Goal: Find specific page/section: Find specific page/section

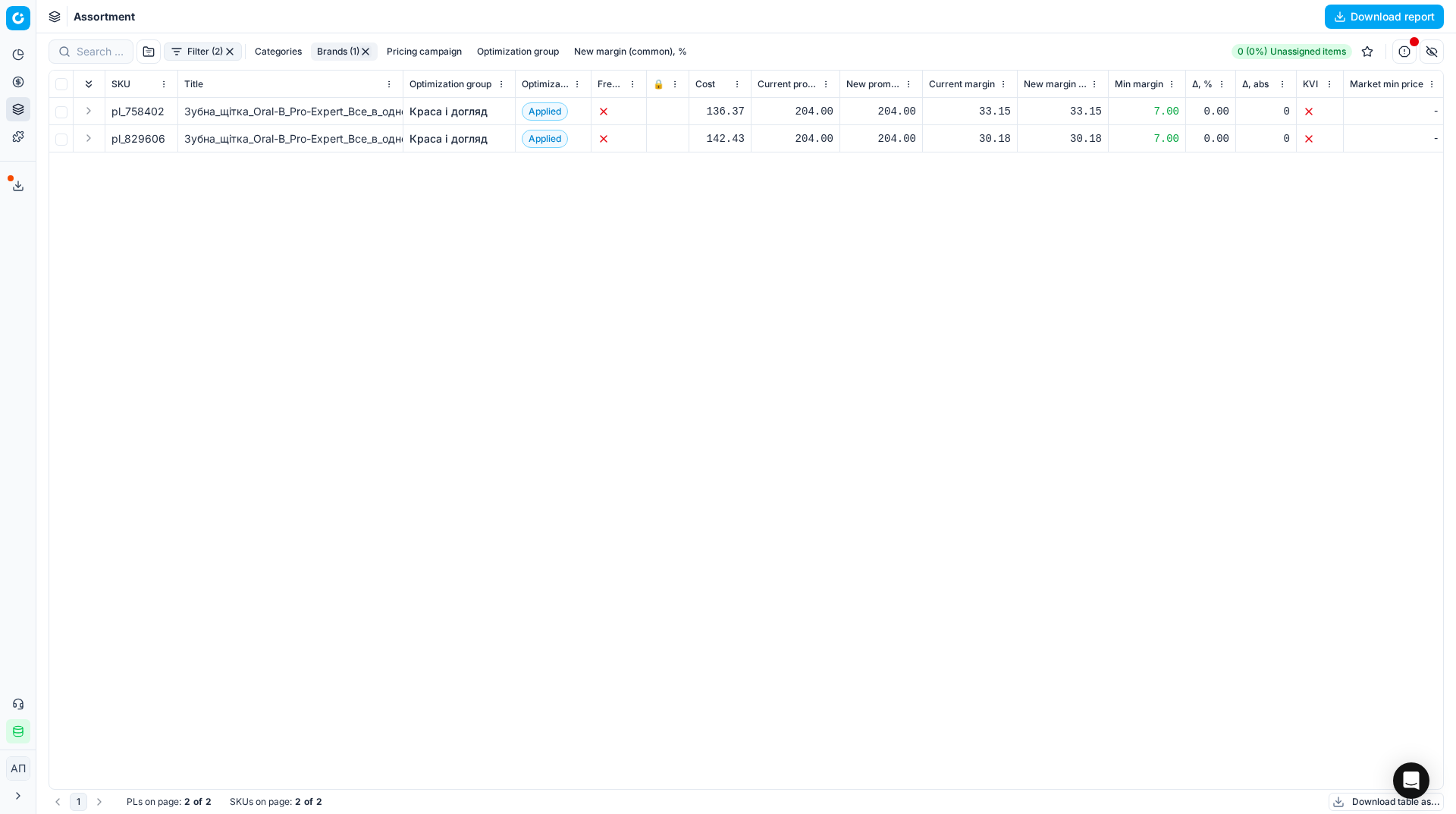
click at [193, 48] on button "Filter (2)" at bounding box center [203, 52] width 78 height 18
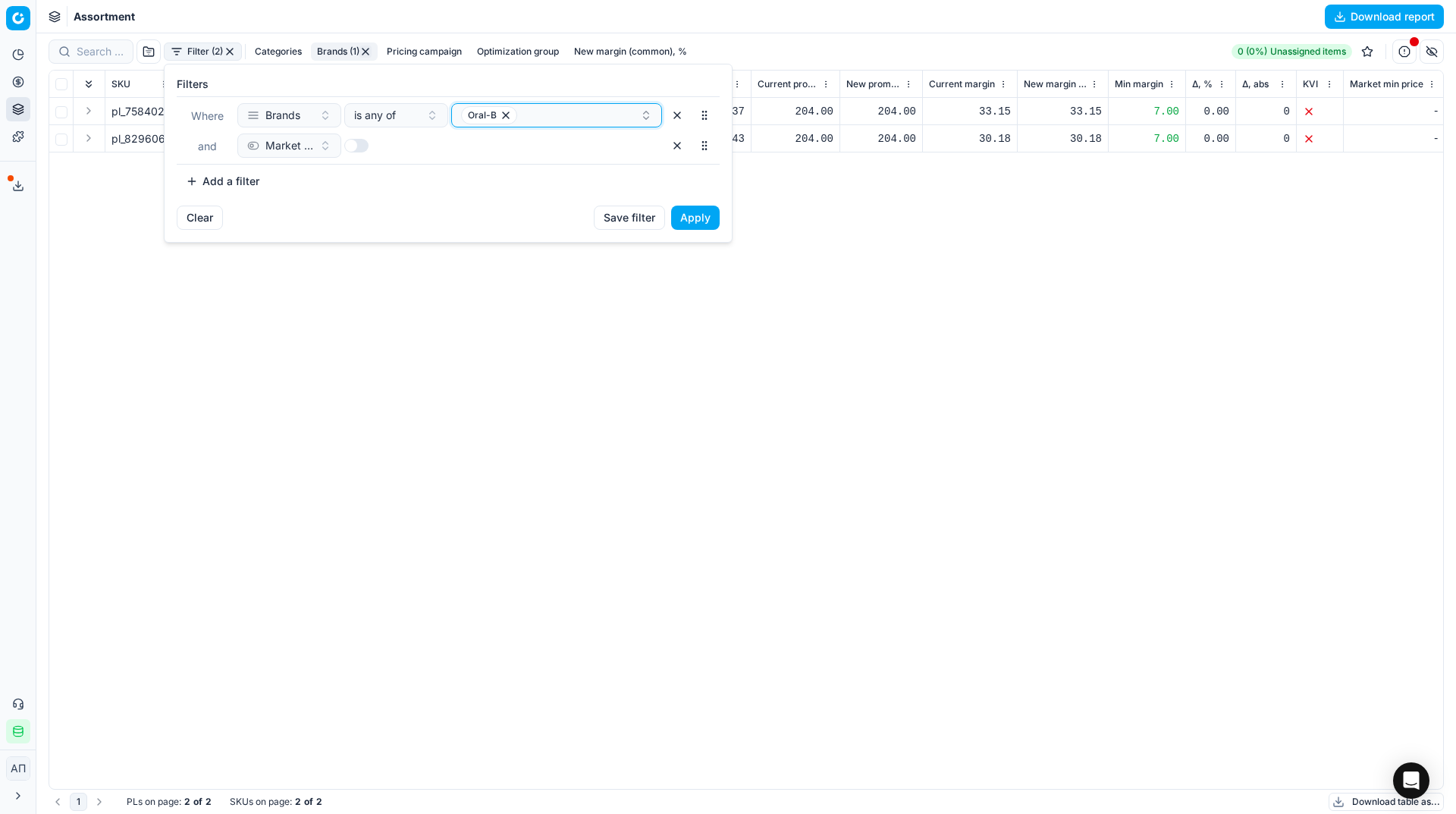
click at [545, 108] on div "Oral-B" at bounding box center [550, 116] width 179 height 18
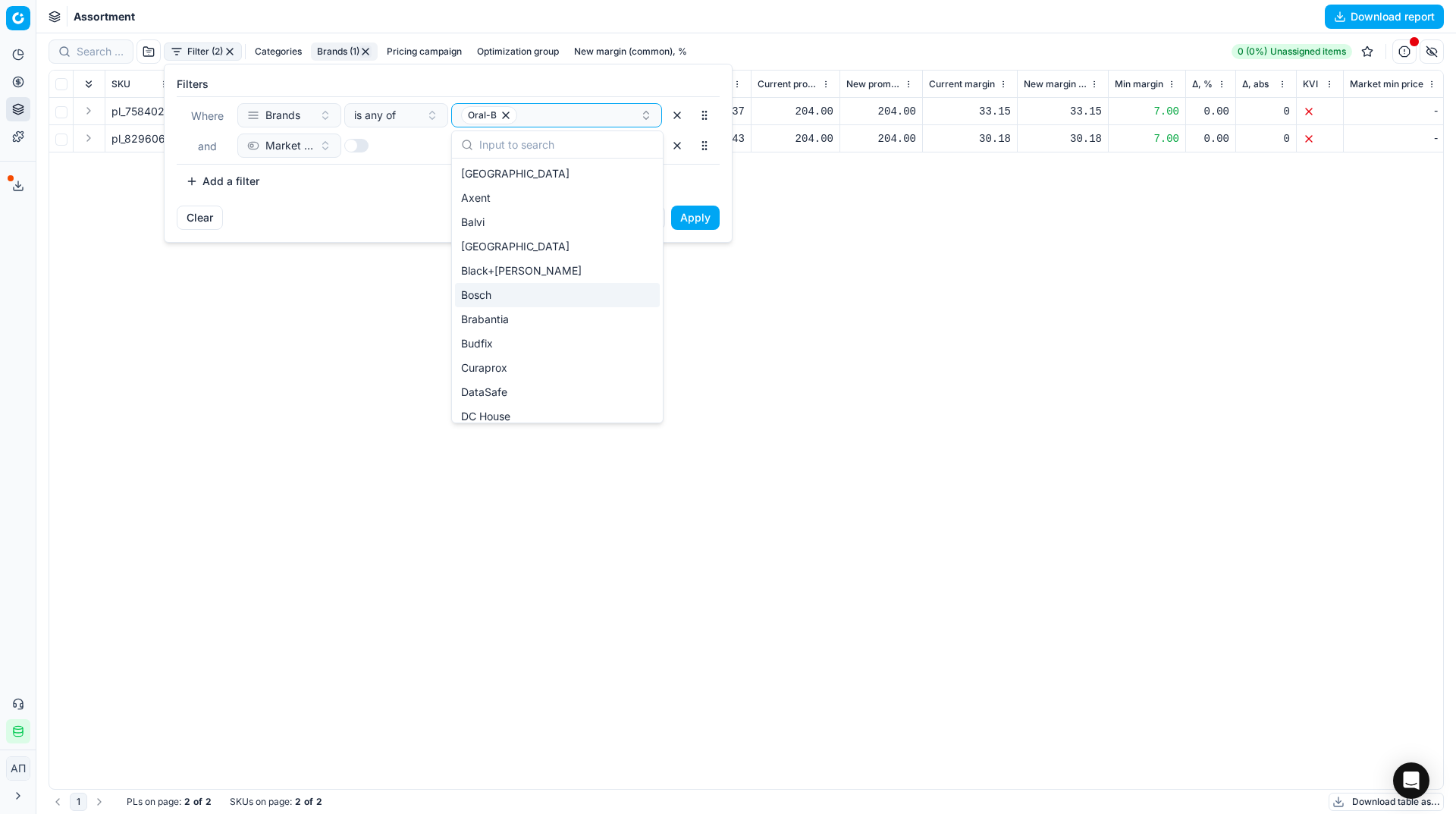
click at [548, 294] on div "Bosch" at bounding box center [557, 295] width 205 height 24
click at [508, 115] on icon "button" at bounding box center [506, 115] width 12 height 12
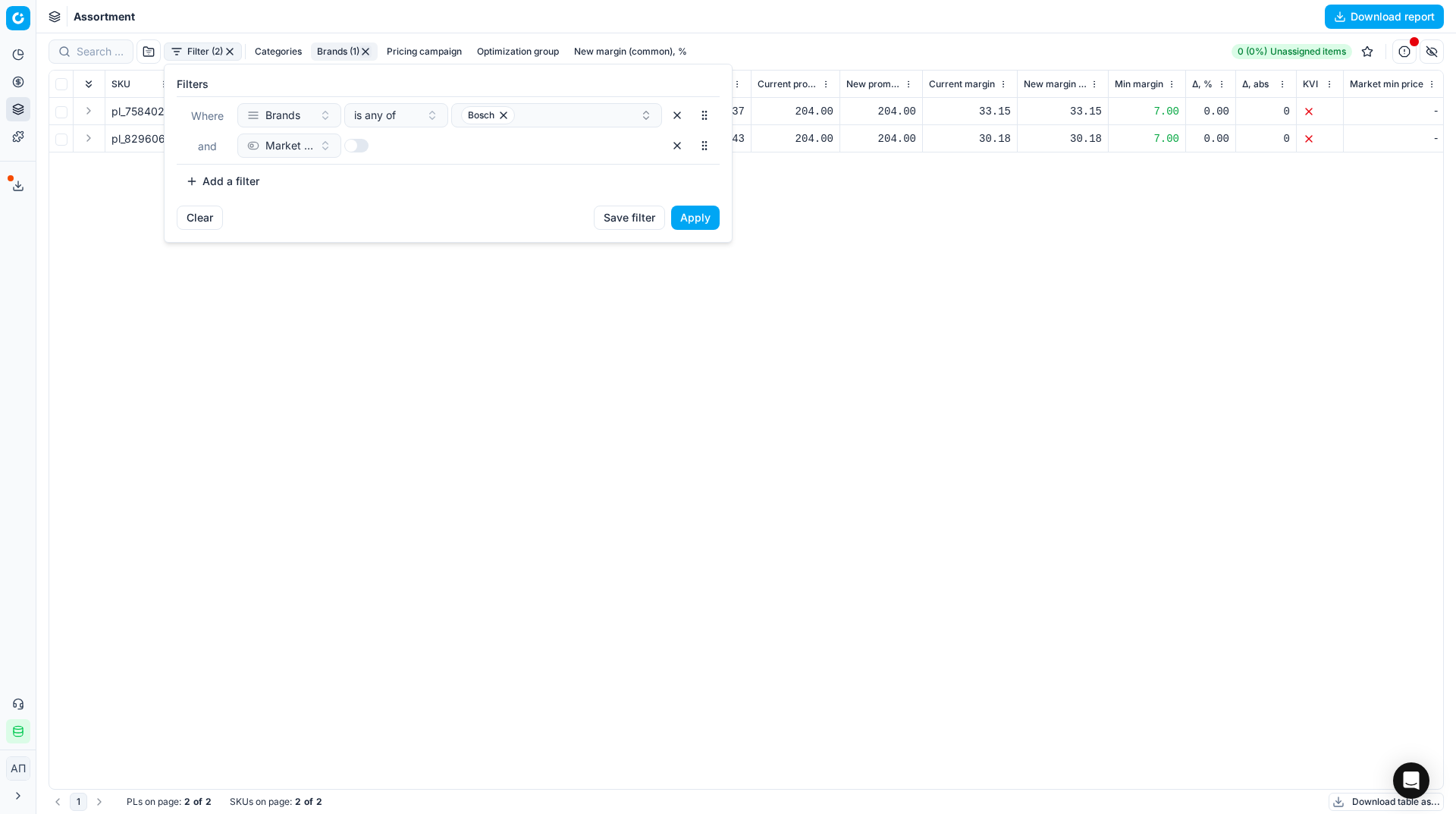
click at [700, 210] on button "Apply" at bounding box center [696, 217] width 48 height 24
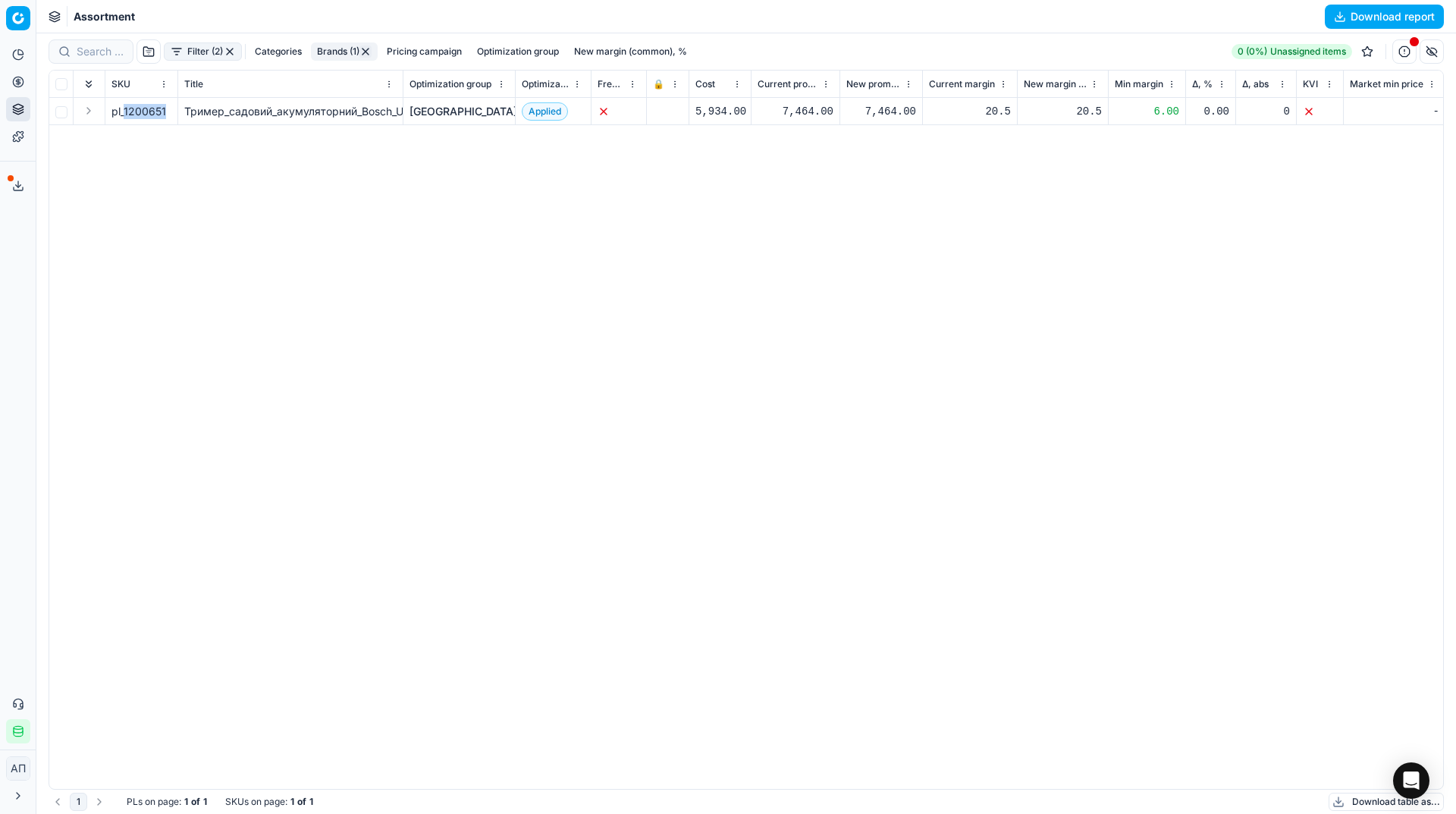
drag, startPoint x: 126, startPoint y: 108, endPoint x: 168, endPoint y: 115, distance: 42.6
click at [168, 115] on div "pl_1200651" at bounding box center [141, 112] width 60 height 15
copy div "1200651"
click at [210, 44] on button "Filter (2)" at bounding box center [203, 52] width 78 height 18
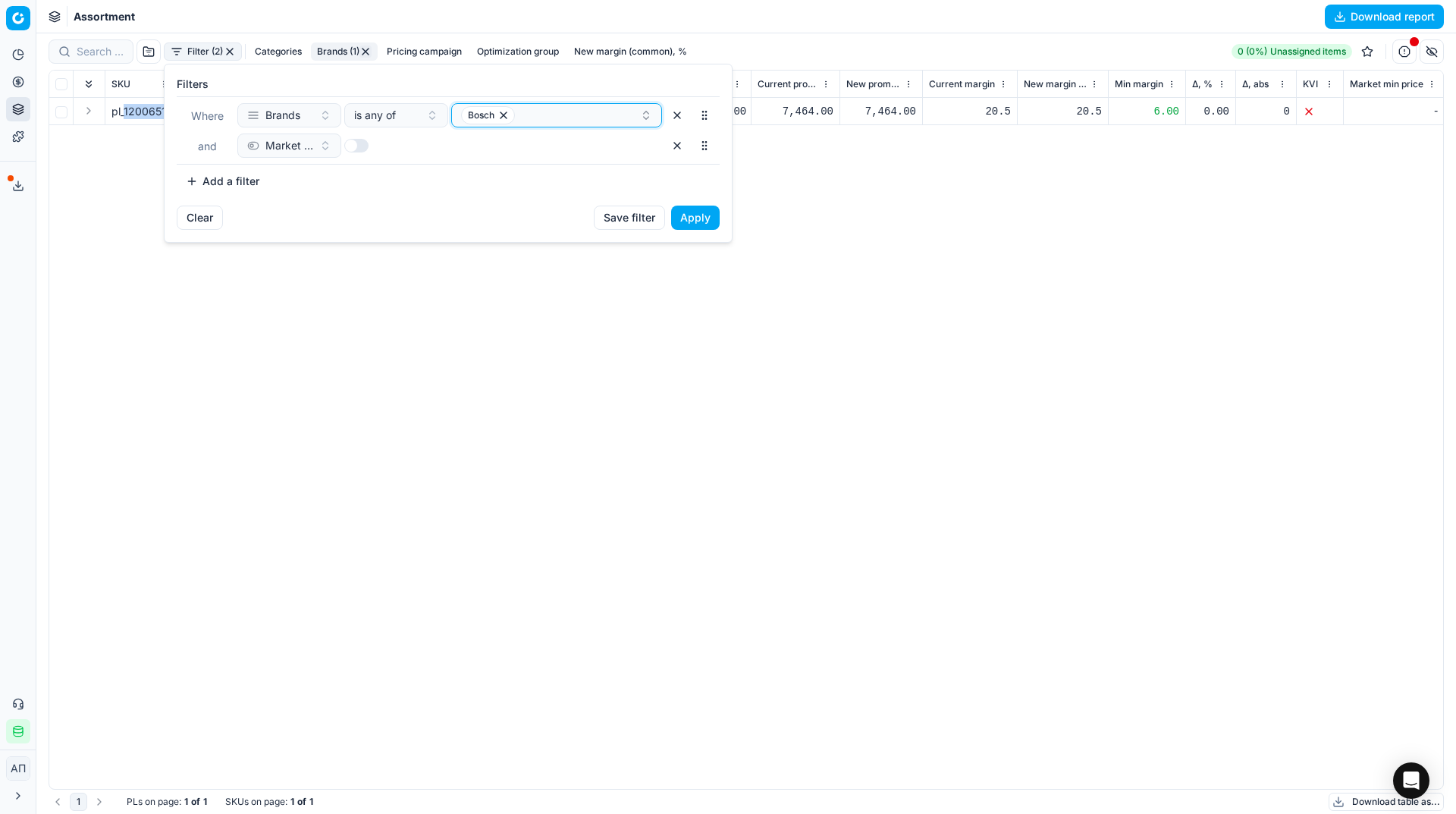
click at [539, 111] on div "Bosch" at bounding box center [550, 116] width 179 height 18
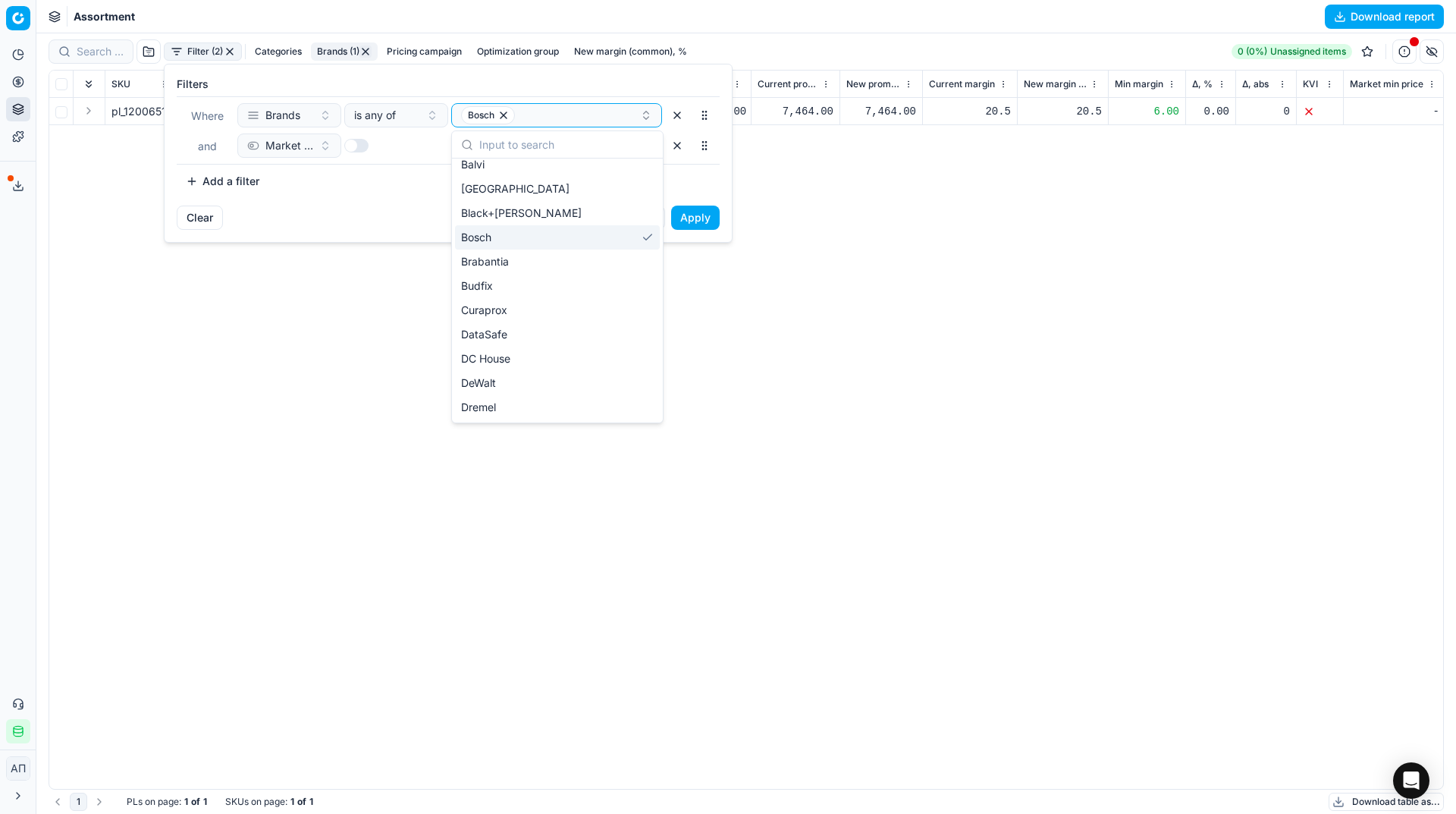
scroll to position [58, 0]
click at [536, 309] on div "Curaprox" at bounding box center [557, 309] width 205 height 24
click at [503, 114] on icon "button" at bounding box center [503, 115] width 12 height 12
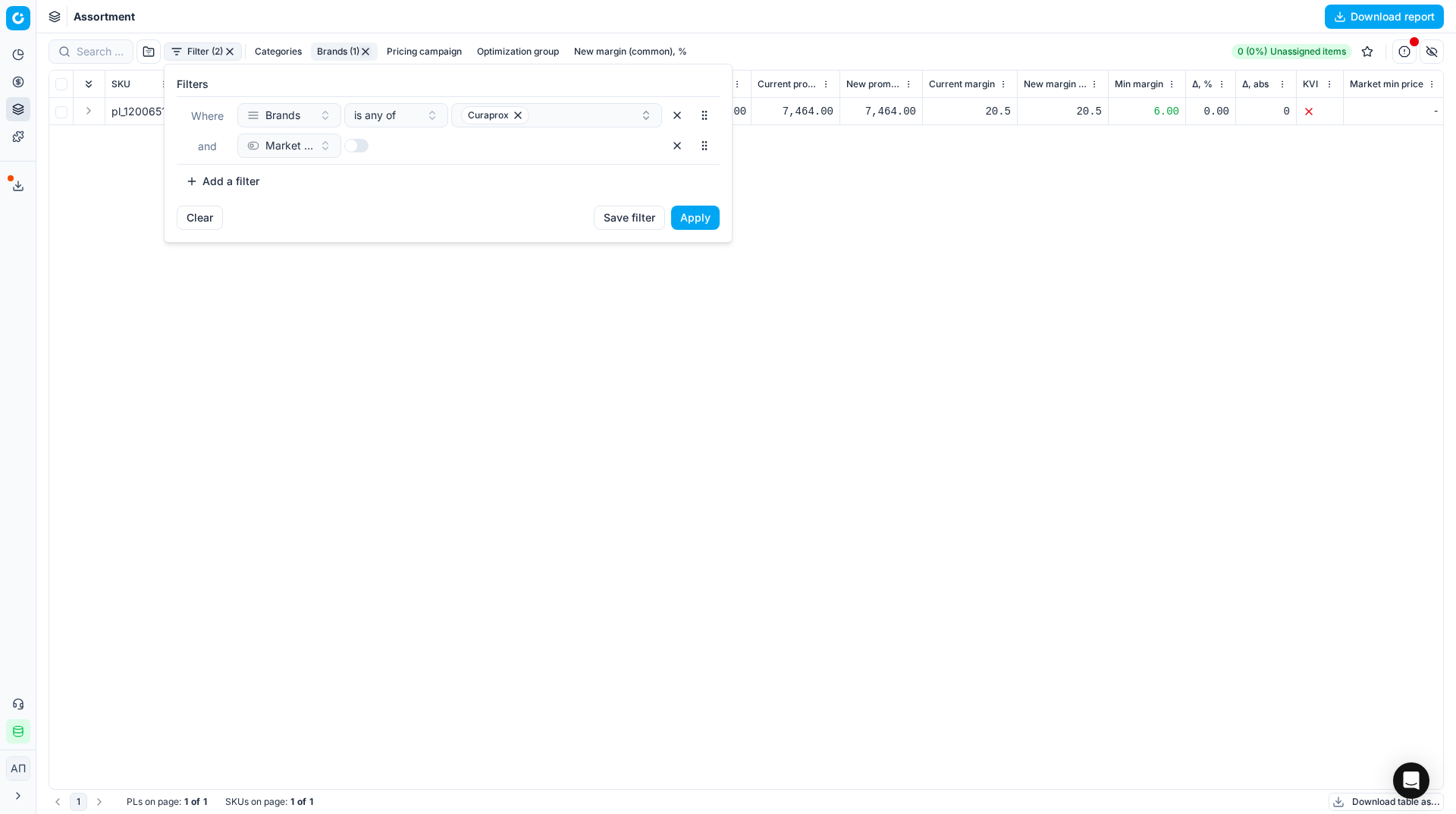
click at [690, 214] on button "Apply" at bounding box center [696, 217] width 48 height 24
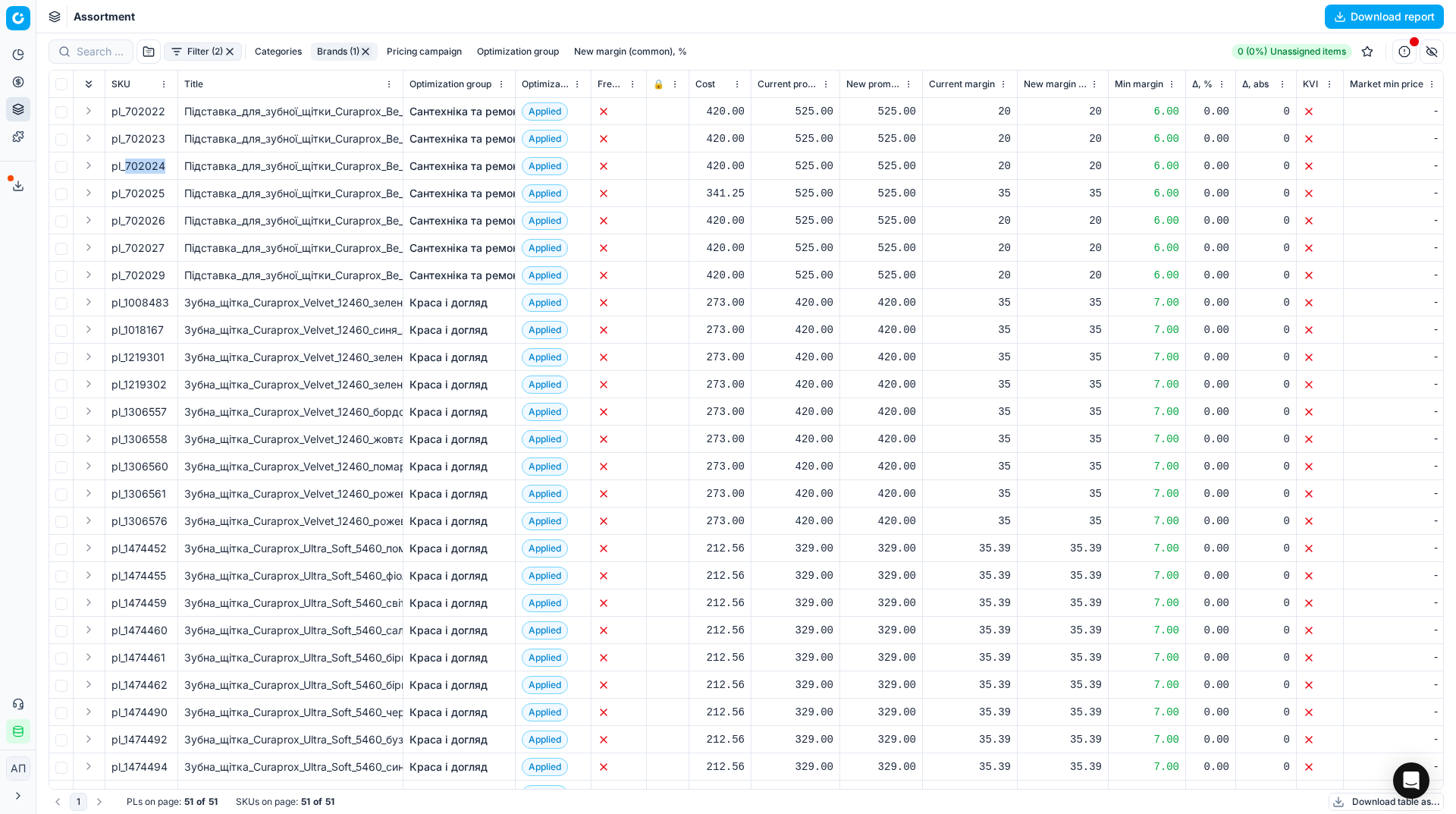
drag, startPoint x: 128, startPoint y: 165, endPoint x: 166, endPoint y: 171, distance: 38.5
click at [166, 171] on div "pl_702024" at bounding box center [141, 166] width 60 height 15
copy div "702024"
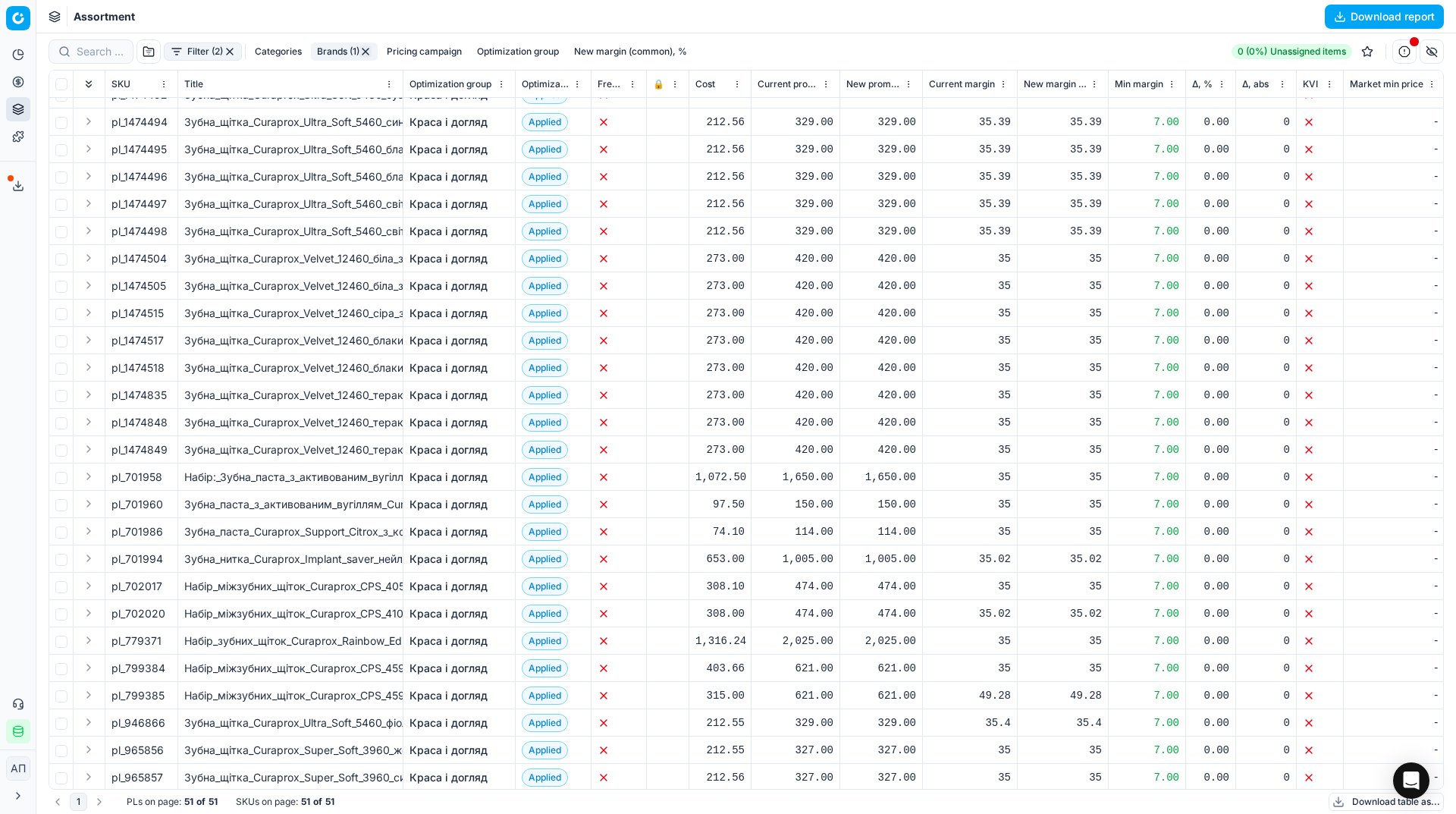
scroll to position [644, 0]
drag, startPoint x: 126, startPoint y: 475, endPoint x: 163, endPoint y: 475, distance: 37.0
click at [163, 475] on div "pl_701958" at bounding box center [141, 478] width 60 height 15
copy div "701958"
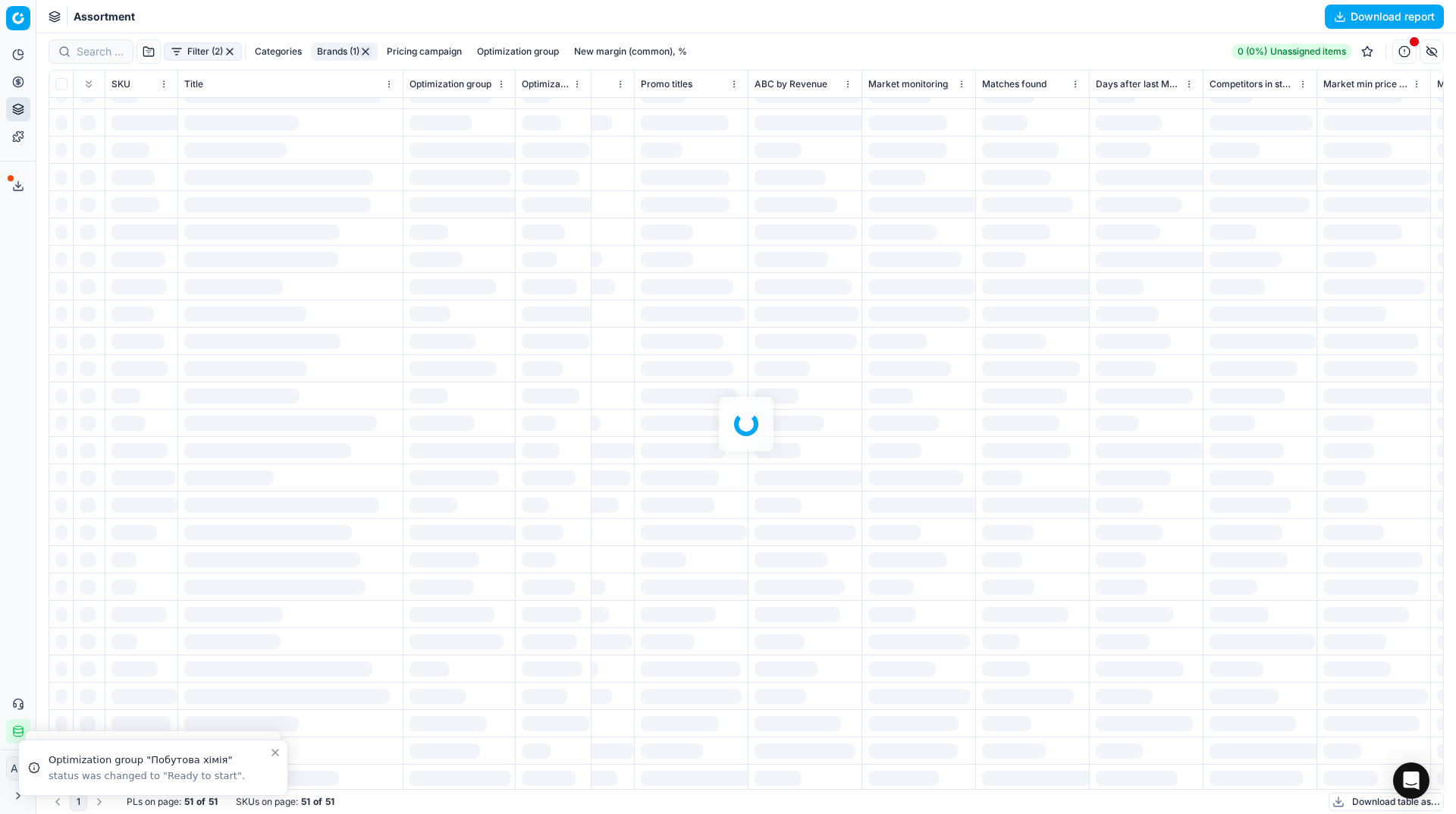
scroll to position [644, 2092]
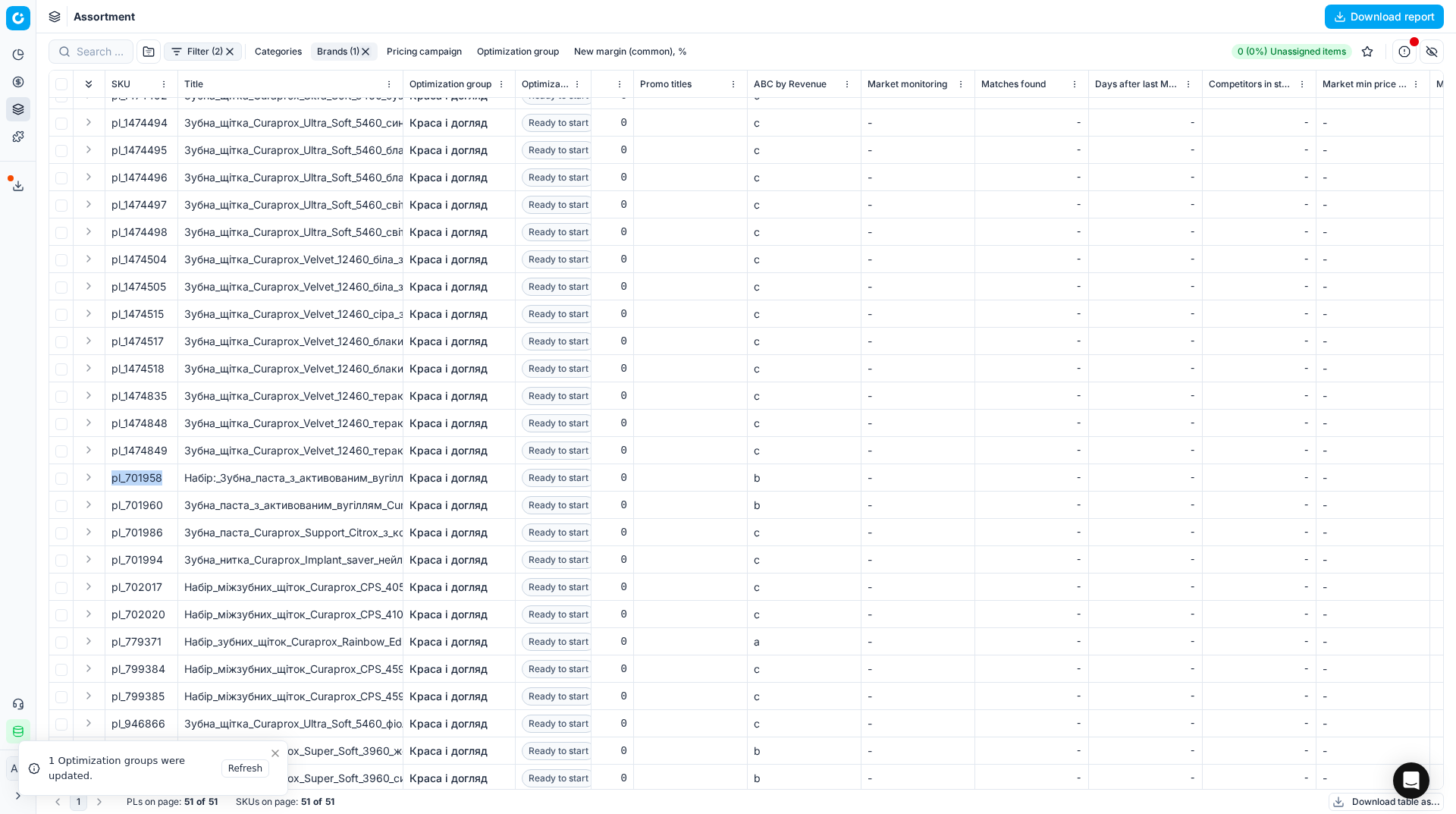
click at [339, 47] on button "Brands (1)" at bounding box center [344, 52] width 67 height 18
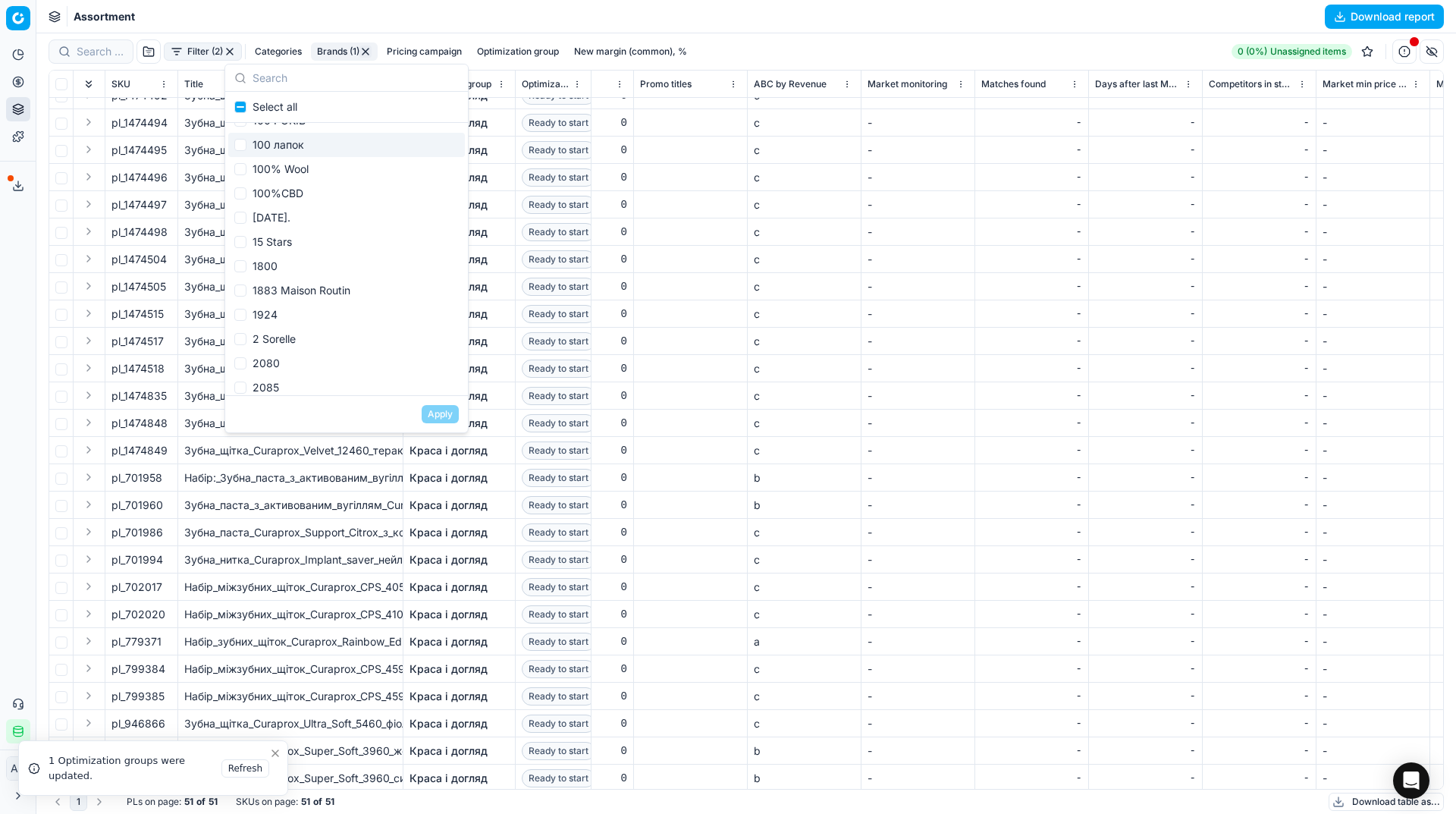
scroll to position [0, 0]
click at [0, 354] on div "Analytics Pricing Product portfolio Templates Export service 39 Contact support…" at bounding box center [17, 393] width 36 height 713
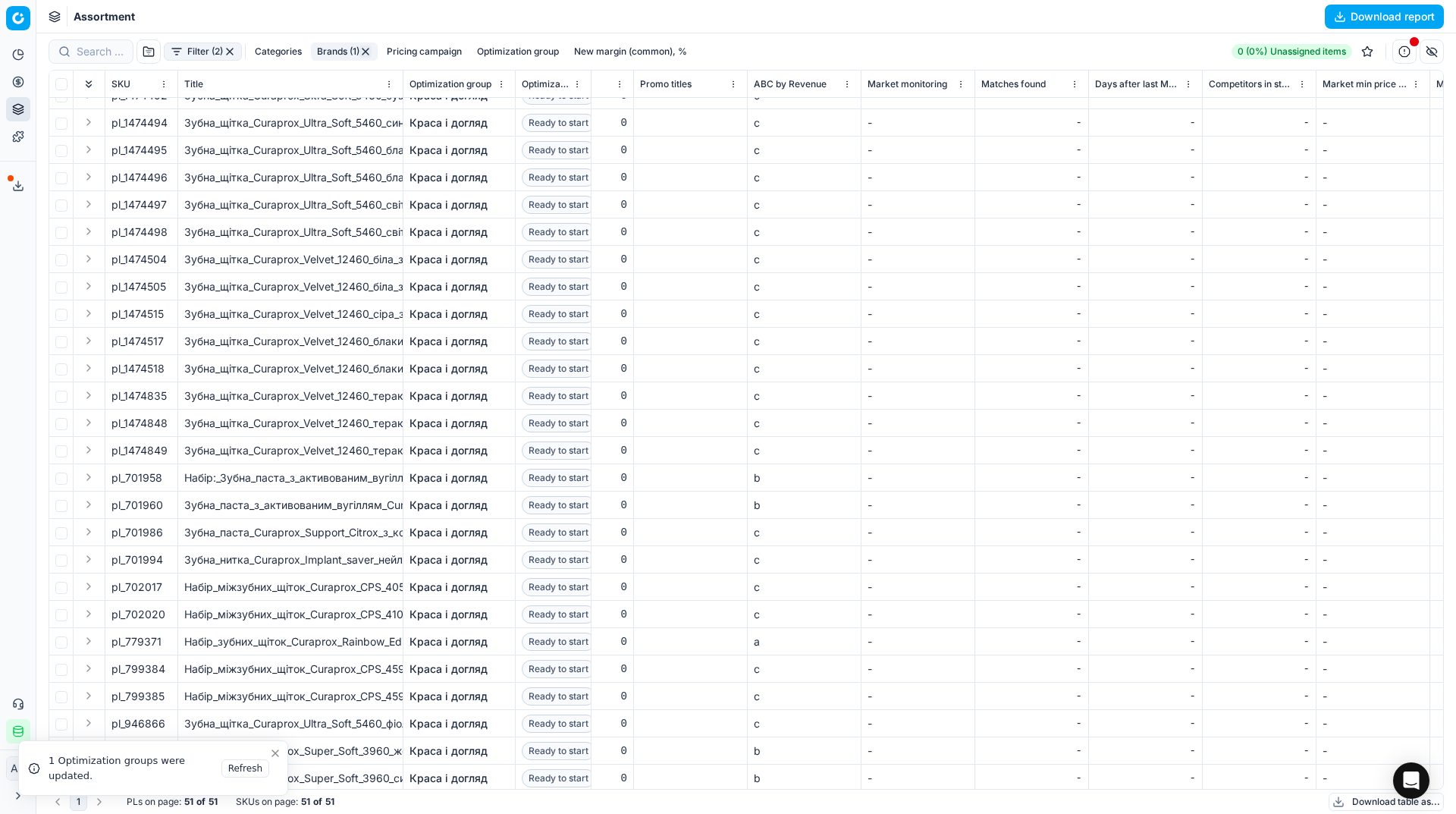
click at [206, 49] on button "Filter (2)" at bounding box center [203, 52] width 78 height 18
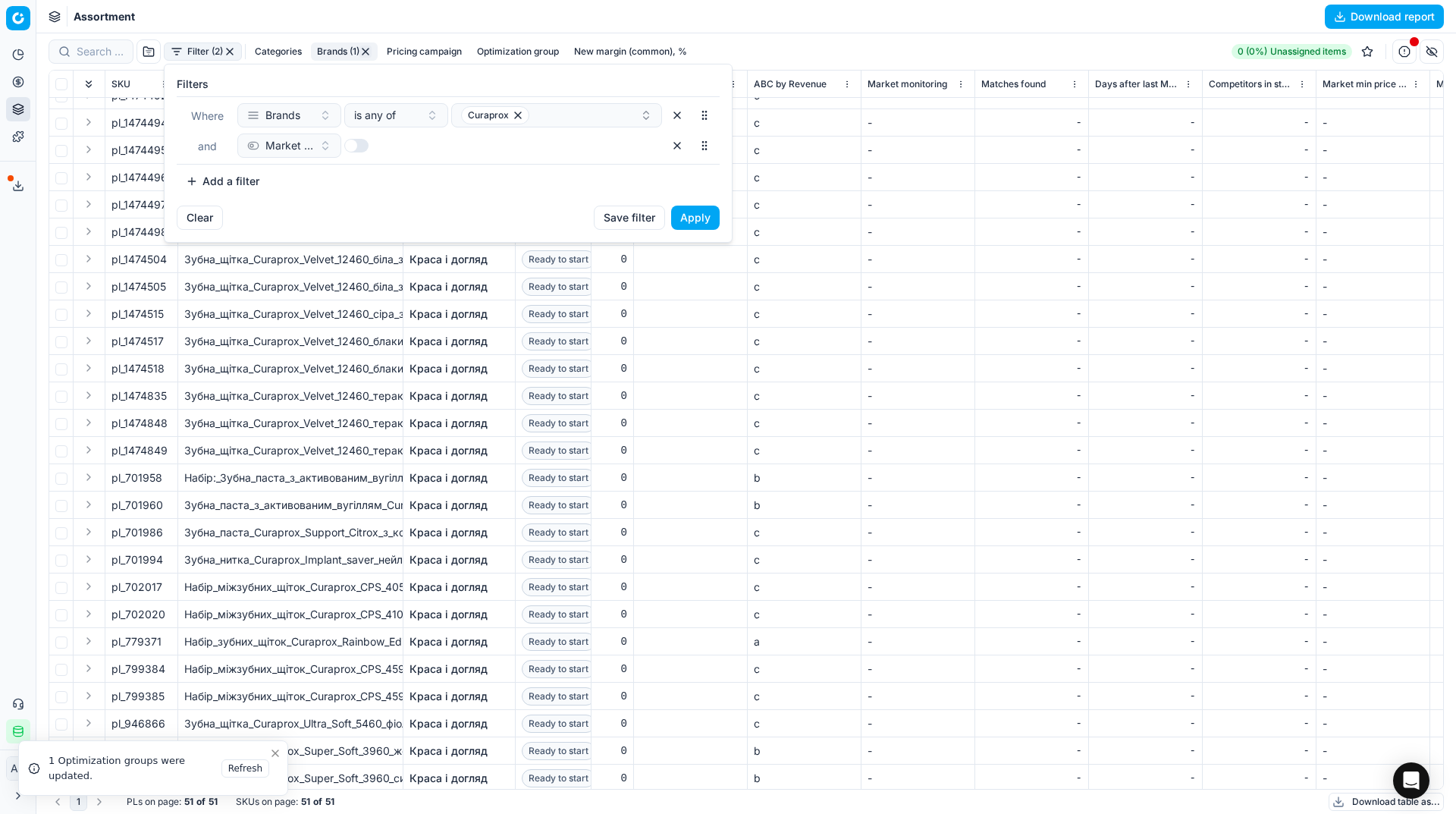
click at [0, 454] on html "Pricing platform Analytics Pricing Product portfolio Templates Export service 3…" at bounding box center [728, 407] width 1456 height 814
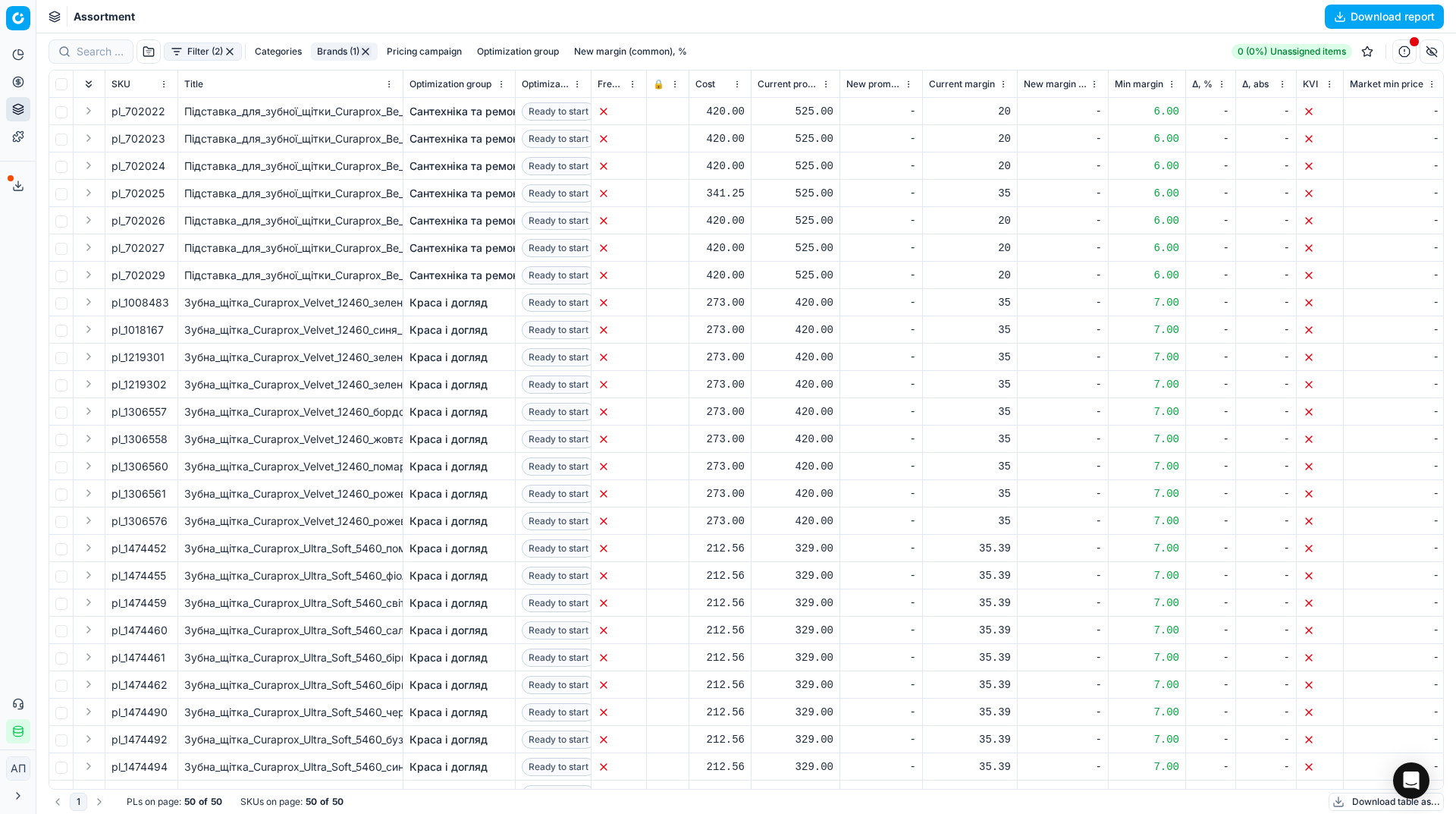
click at [339, 47] on button "Brands (1)" at bounding box center [344, 52] width 67 height 18
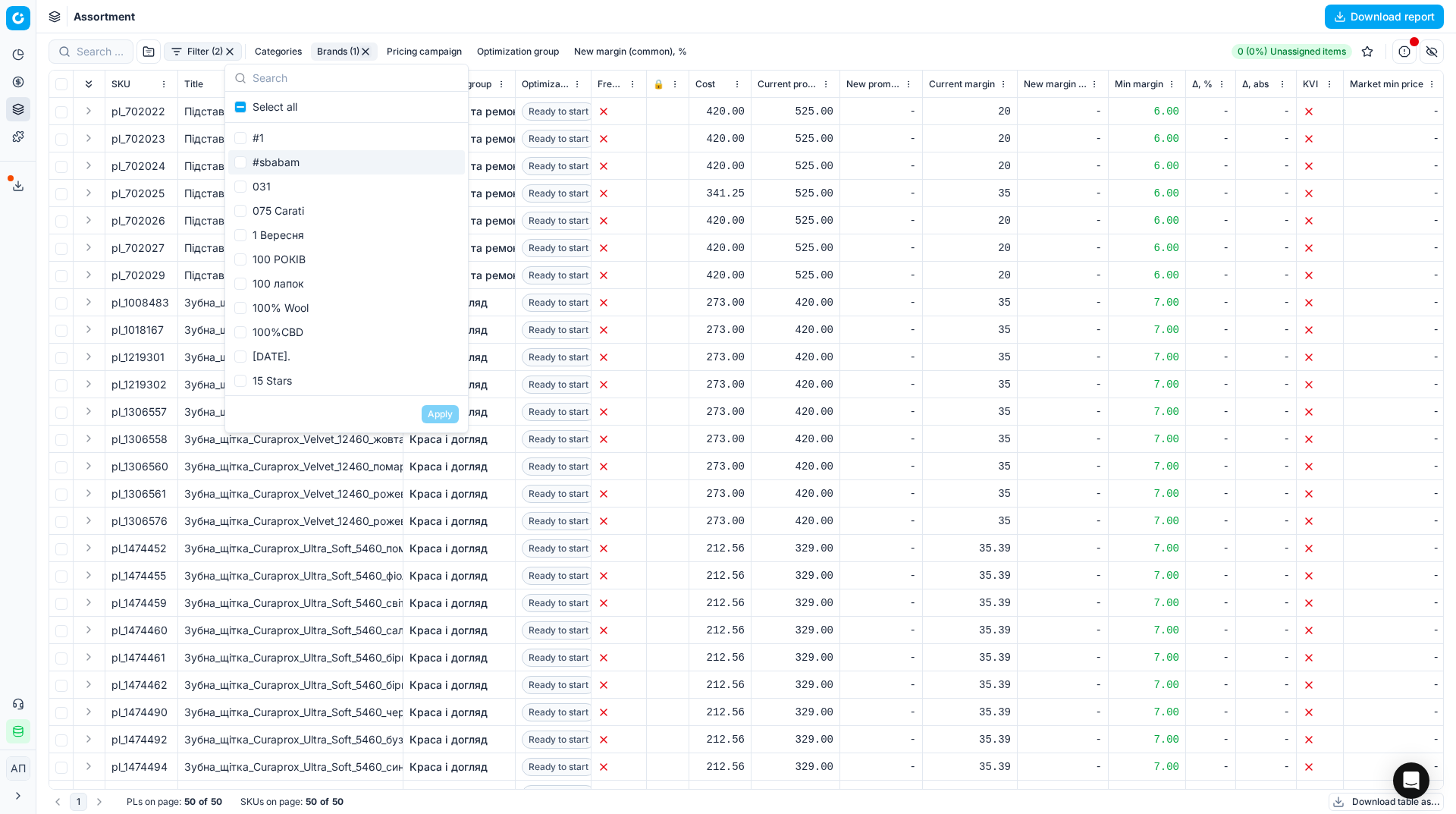
click at [0, 281] on div "Analytics Pricing Product portfolio Templates Export service 39 Contact support…" at bounding box center [17, 393] width 36 height 713
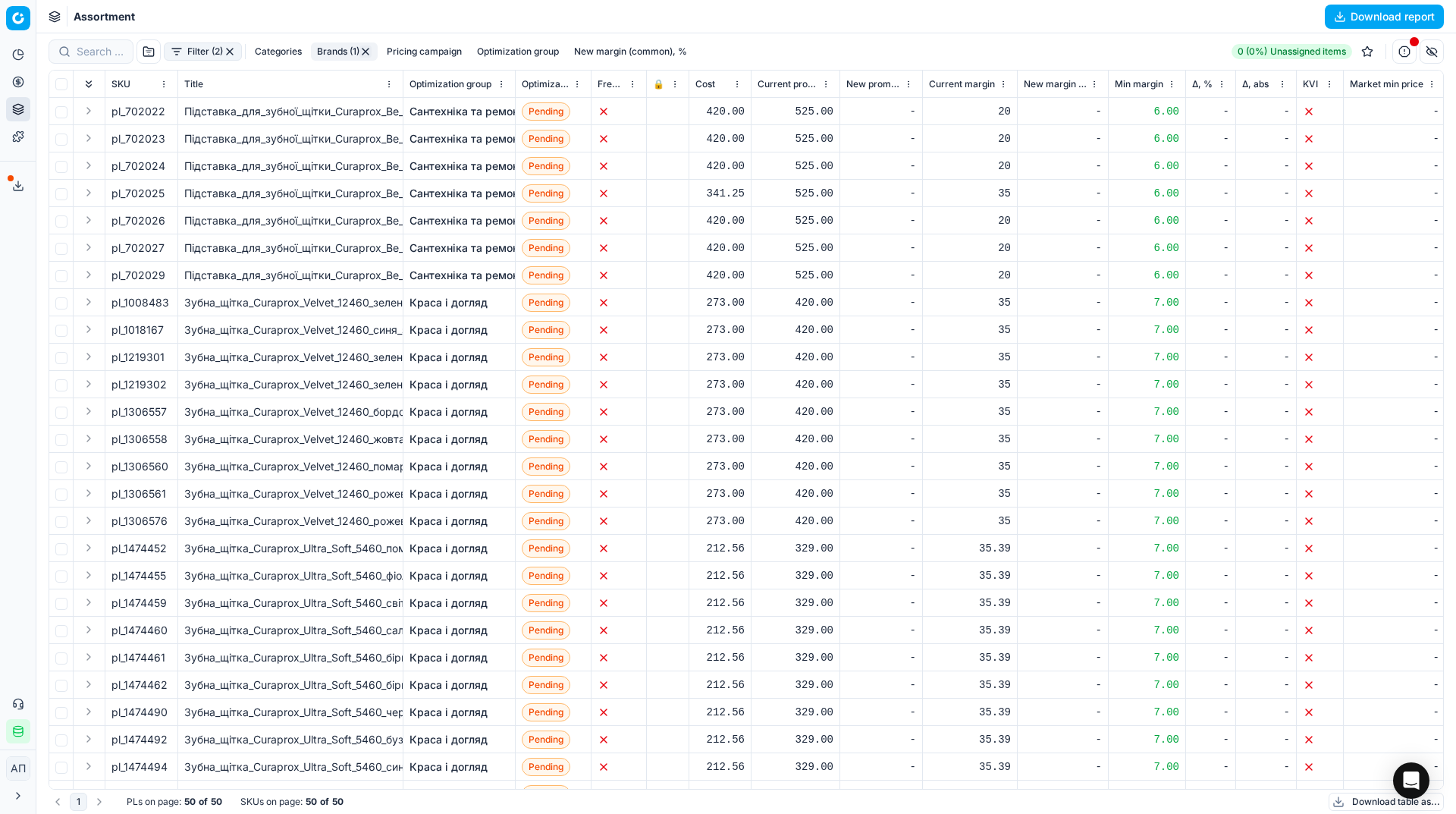
click at [321, 53] on button "Brands (1)" at bounding box center [344, 52] width 67 height 18
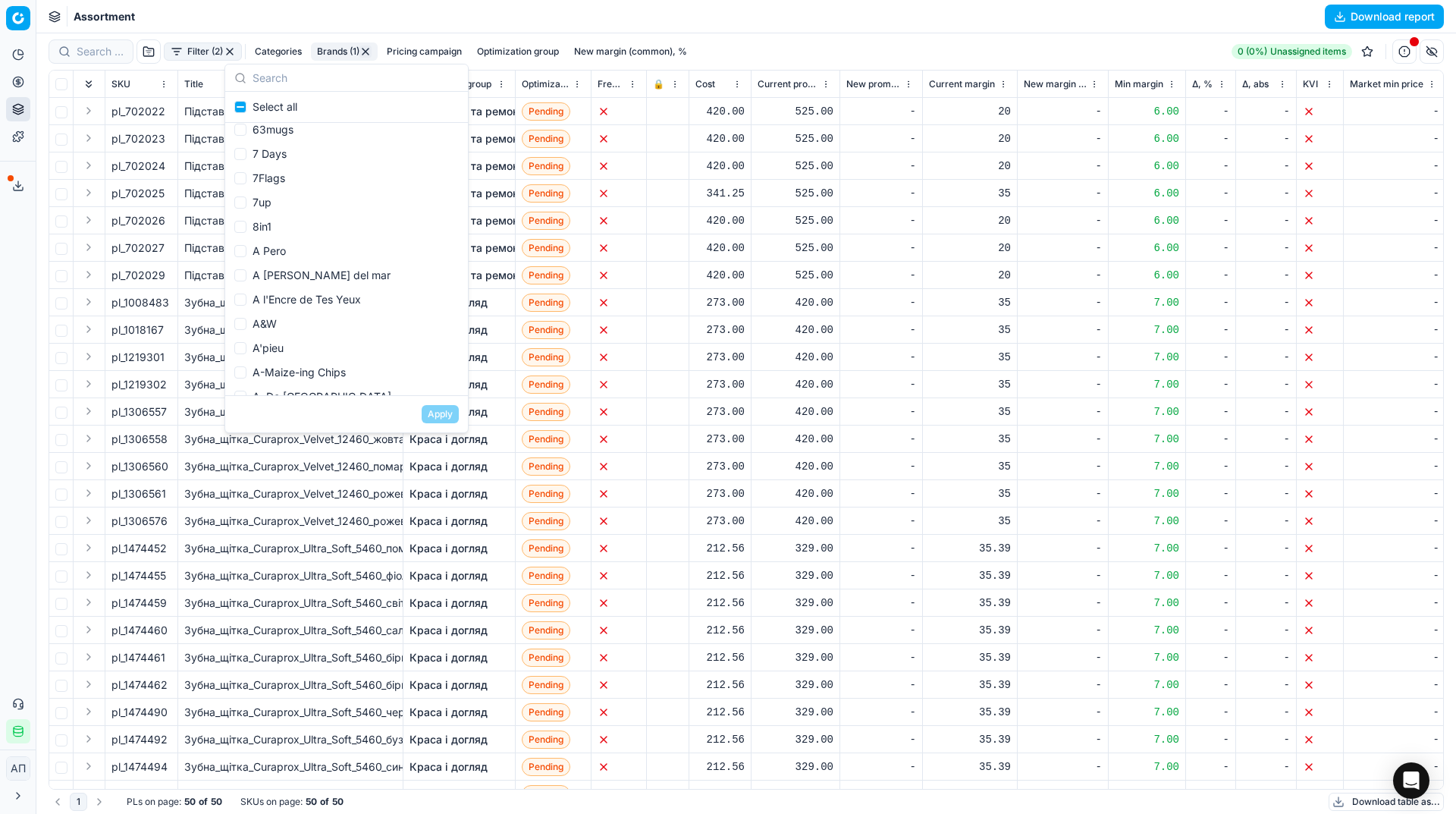
scroll to position [907, 0]
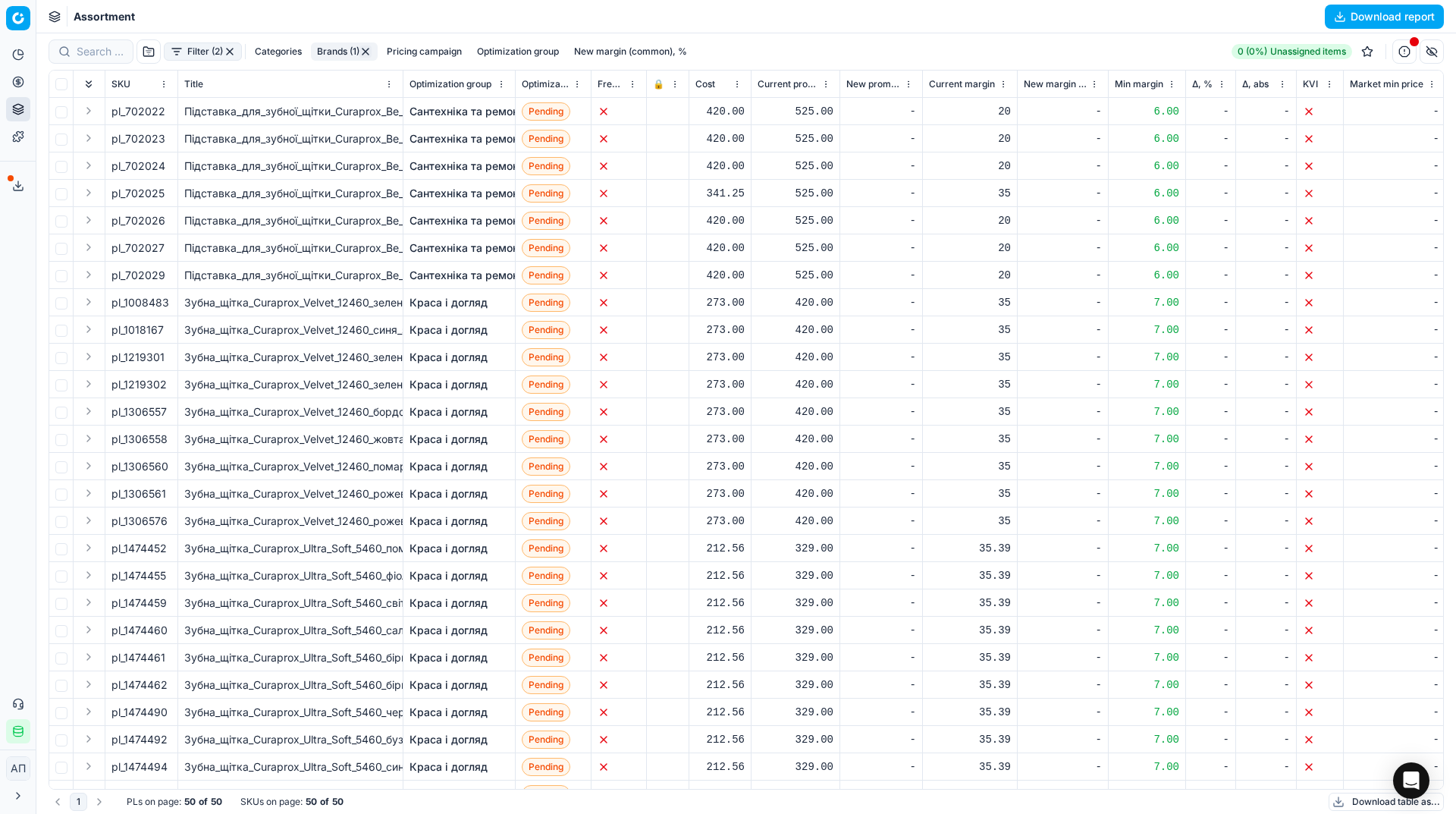
click at [0, 337] on div "Analytics Pricing Product portfolio Templates Export service 39 Contact support…" at bounding box center [17, 393] width 36 height 713
click at [198, 46] on button "Filter (2)" at bounding box center [203, 52] width 78 height 18
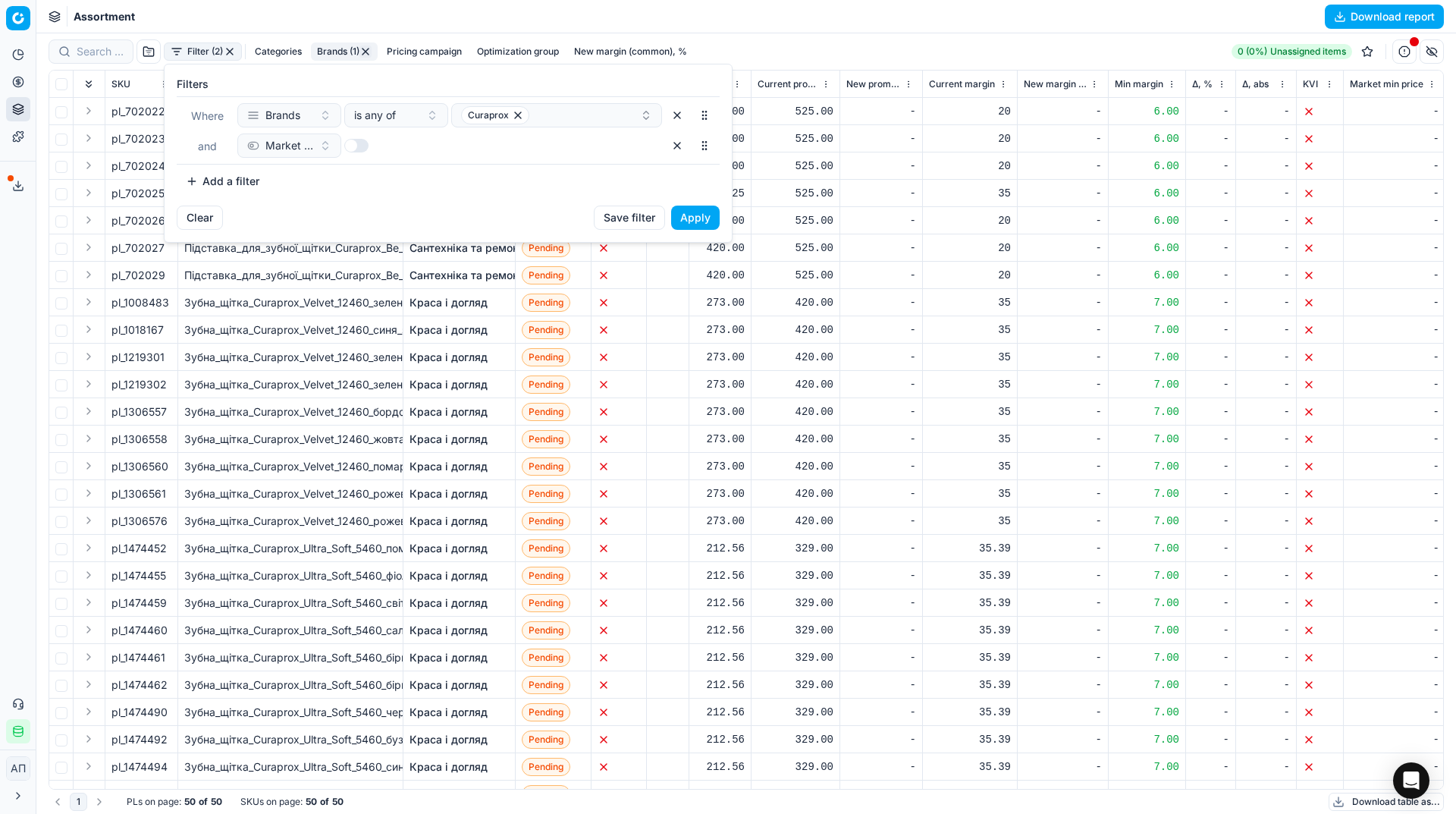
click at [4, 299] on html "Pricing platform Analytics Pricing Product portfolio Templates Export service 3…" at bounding box center [728, 407] width 1456 height 814
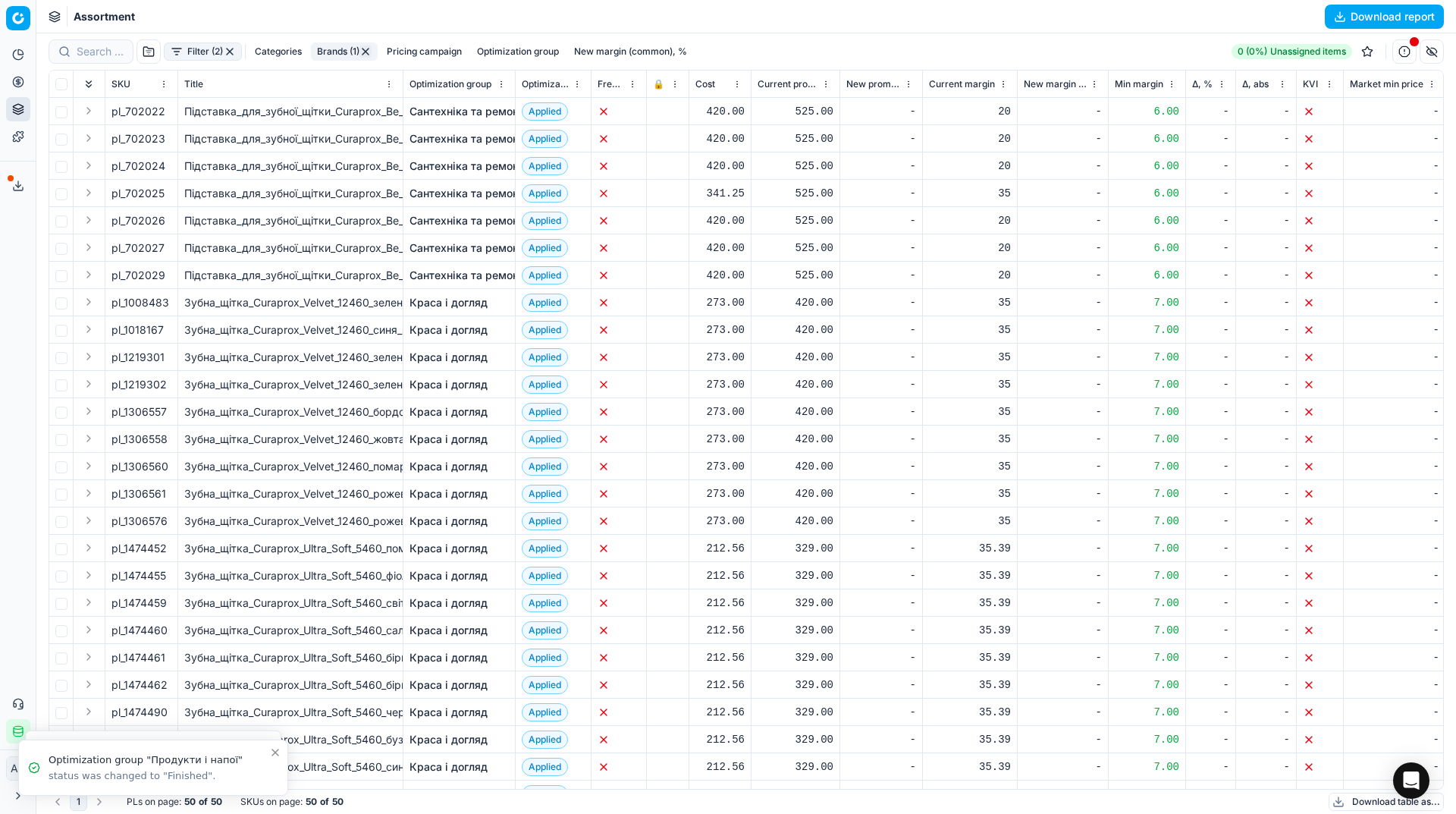
click at [325, 56] on button "Brands (1)" at bounding box center [344, 52] width 67 height 18
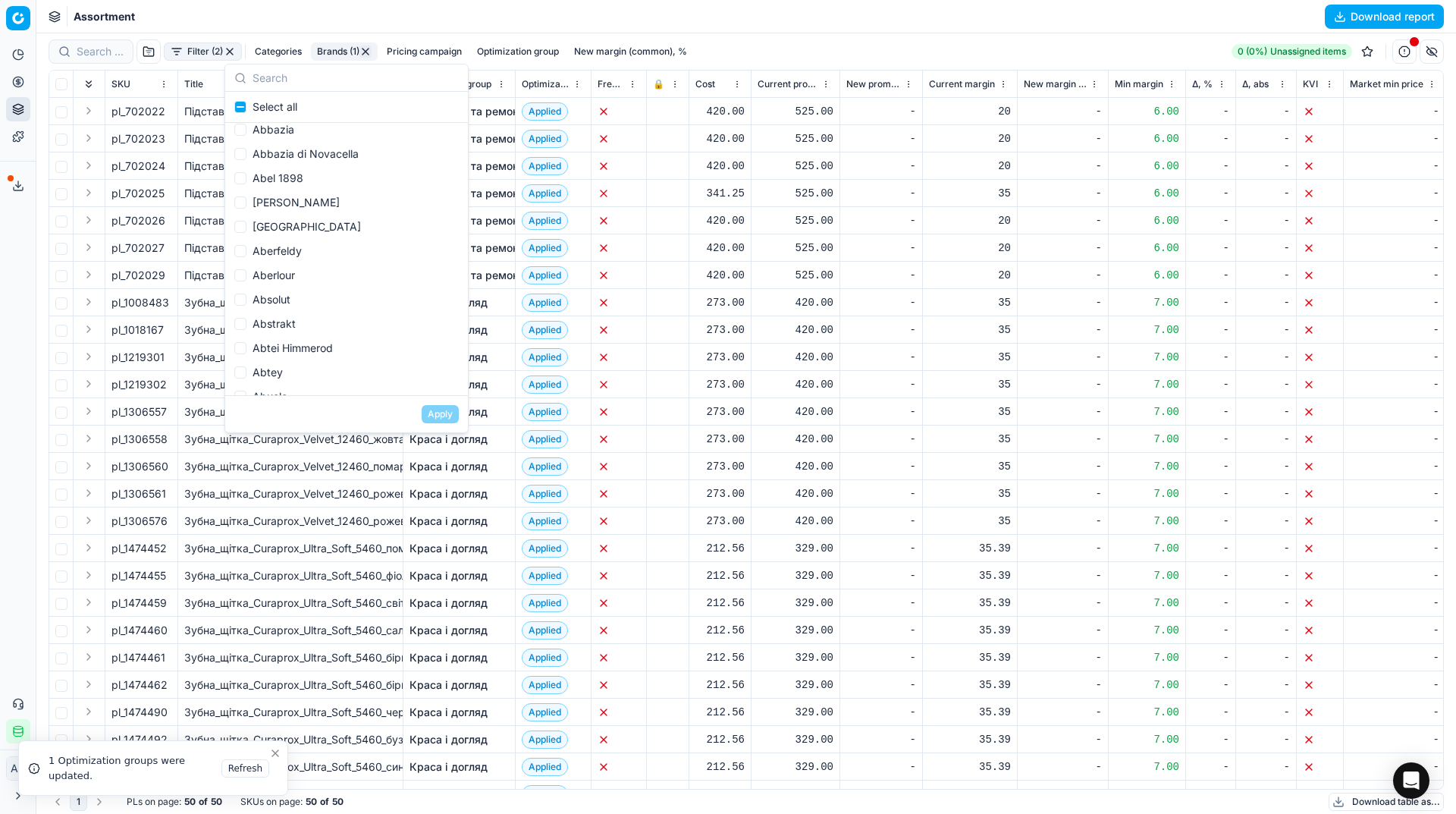
scroll to position [1757, 0]
click at [206, 42] on div "Filter (2) Categories Brands (1) Pricing campaign Optimization group New margin…" at bounding box center [370, 51] width 645 height 24
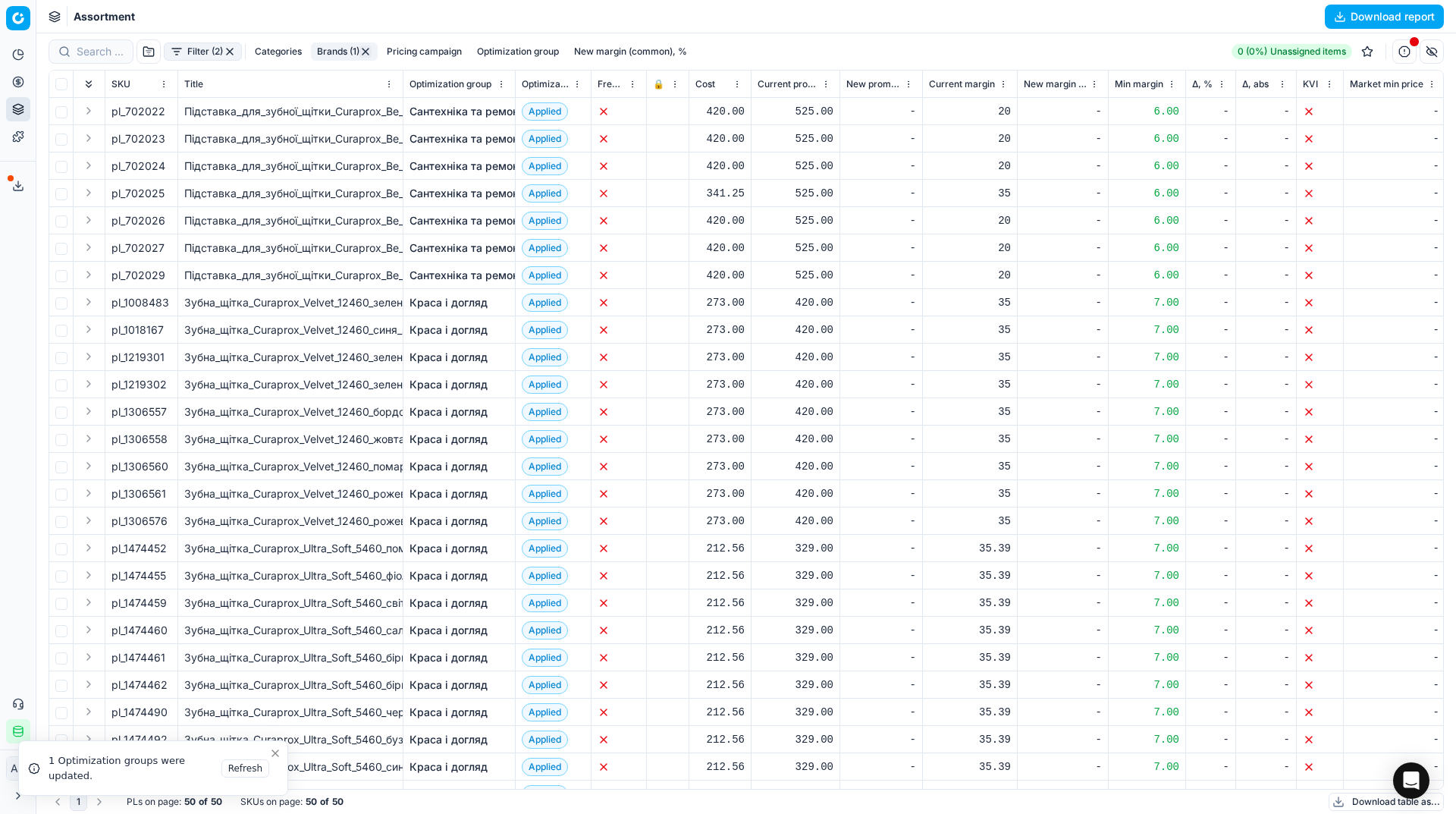
click at [207, 47] on button "Filter (2)" at bounding box center [203, 52] width 78 height 18
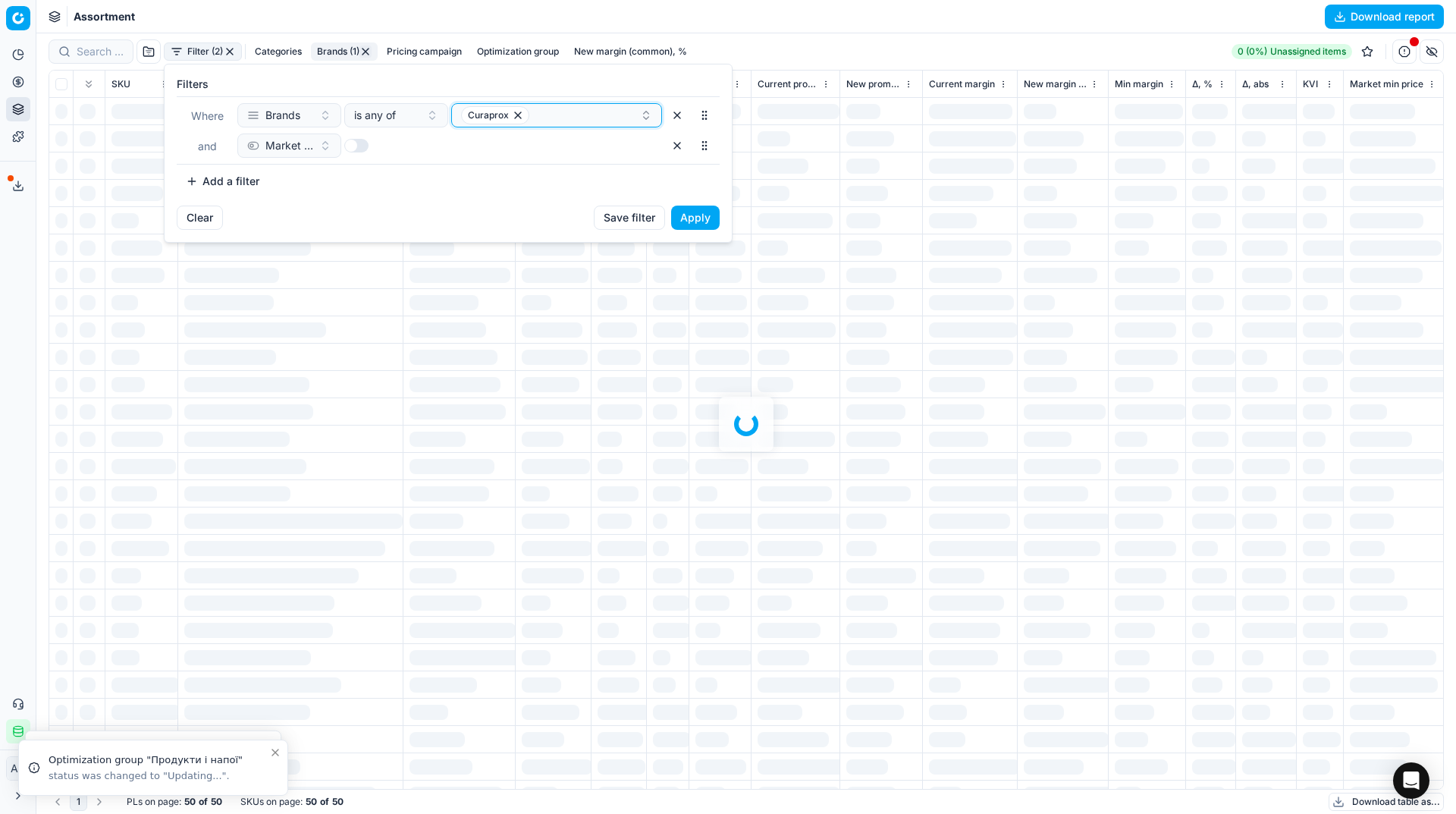
click at [547, 123] on div "Curaprox" at bounding box center [550, 116] width 179 height 18
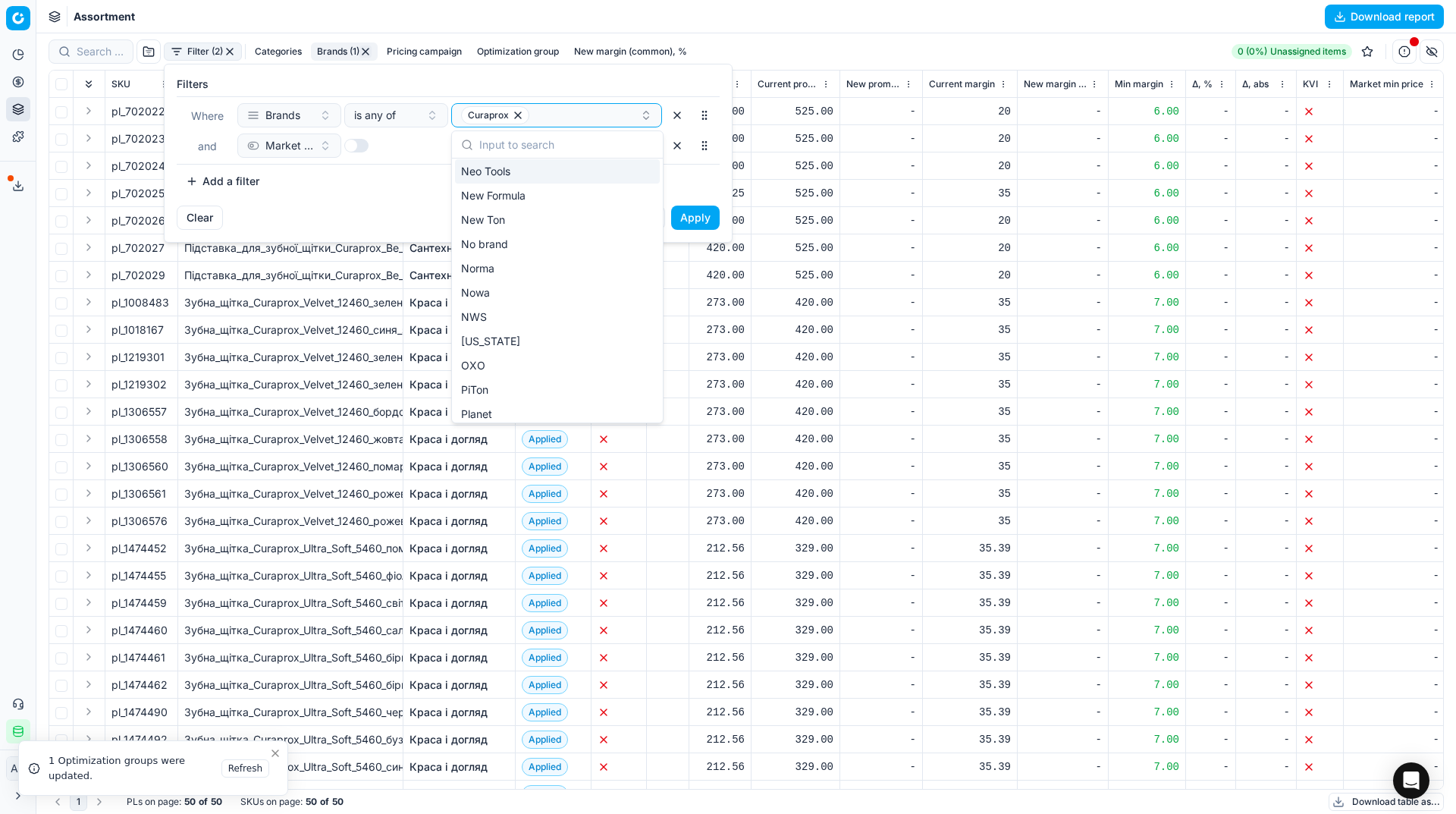
scroll to position [1325, 0]
click at [518, 233] on div "No brand" at bounding box center [557, 231] width 205 height 24
click at [518, 118] on icon "button" at bounding box center [518, 115] width 12 height 12
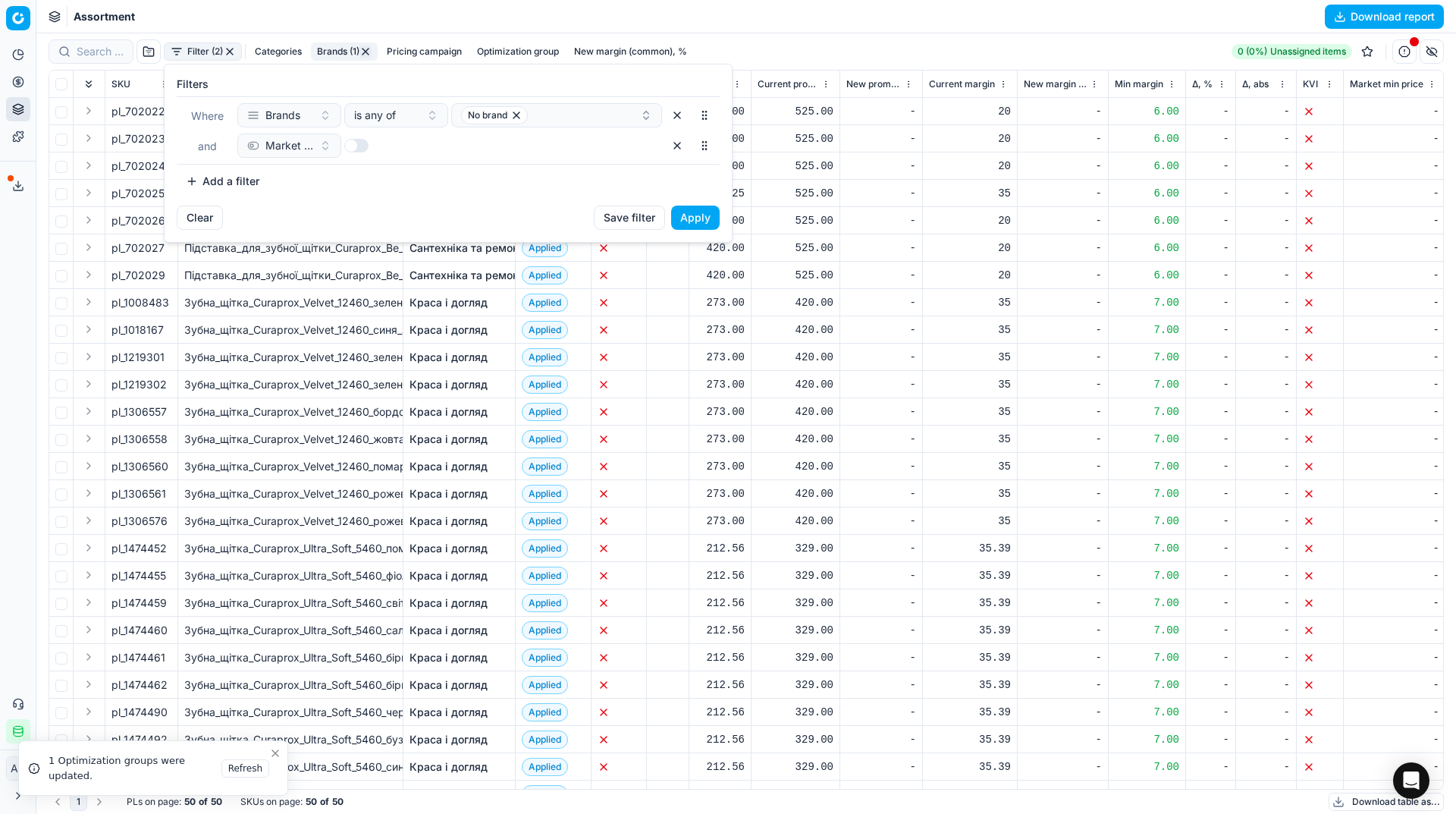
click at [707, 221] on button "Apply" at bounding box center [696, 217] width 48 height 24
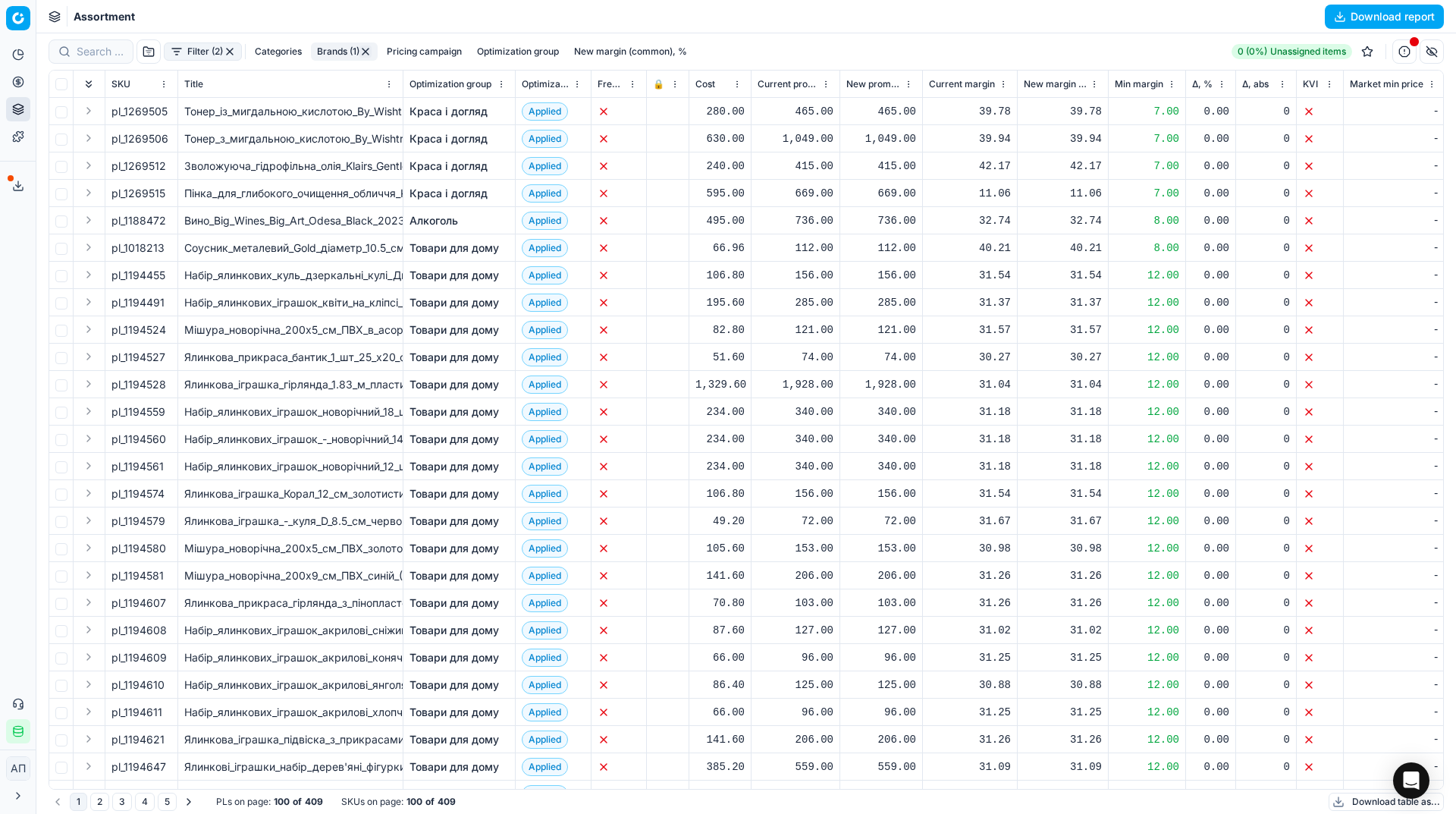
click at [334, 52] on button "Brands (1)" at bounding box center [344, 52] width 67 height 18
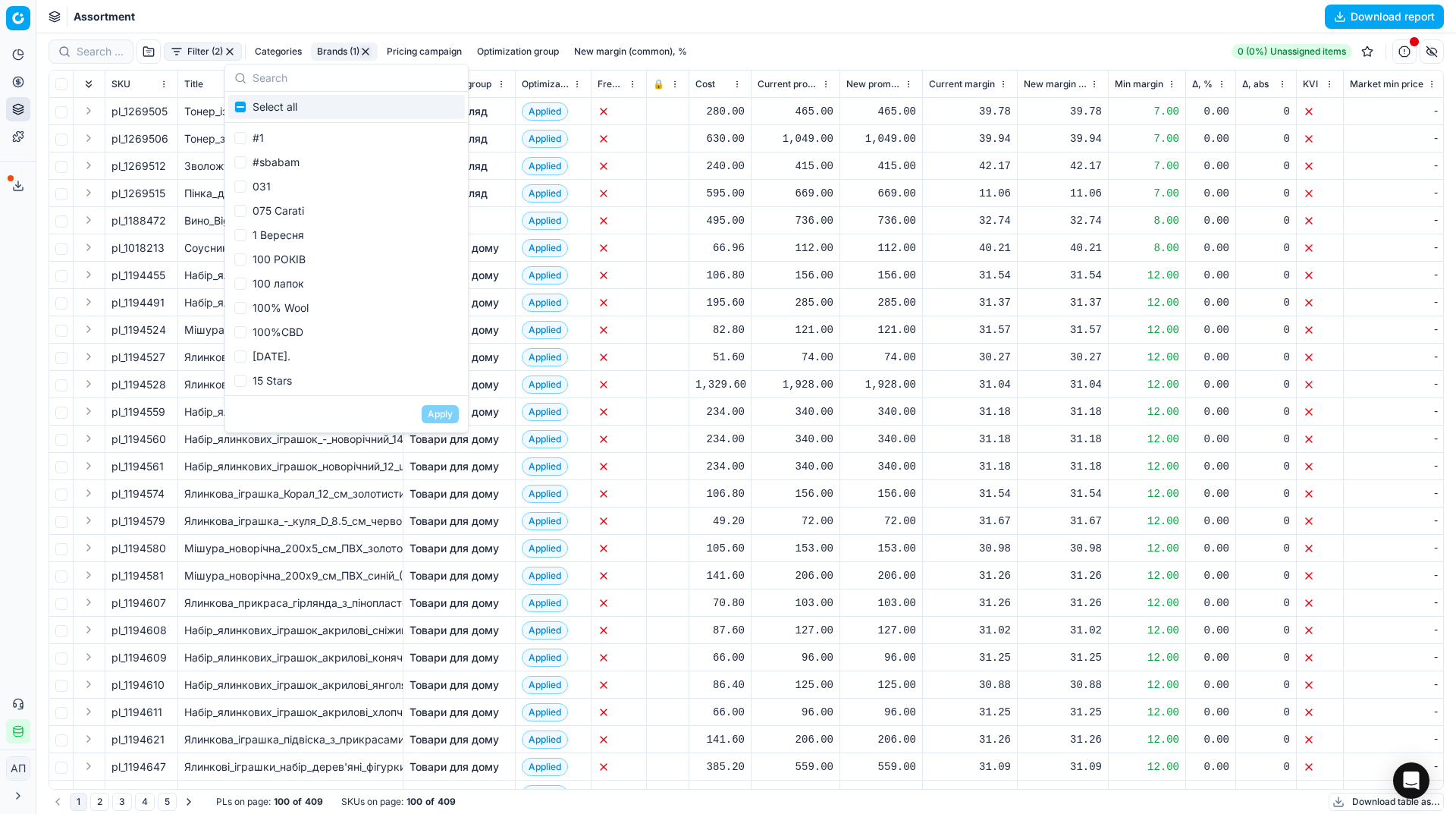
click at [190, 49] on button "Filter (2)" at bounding box center [203, 52] width 78 height 18
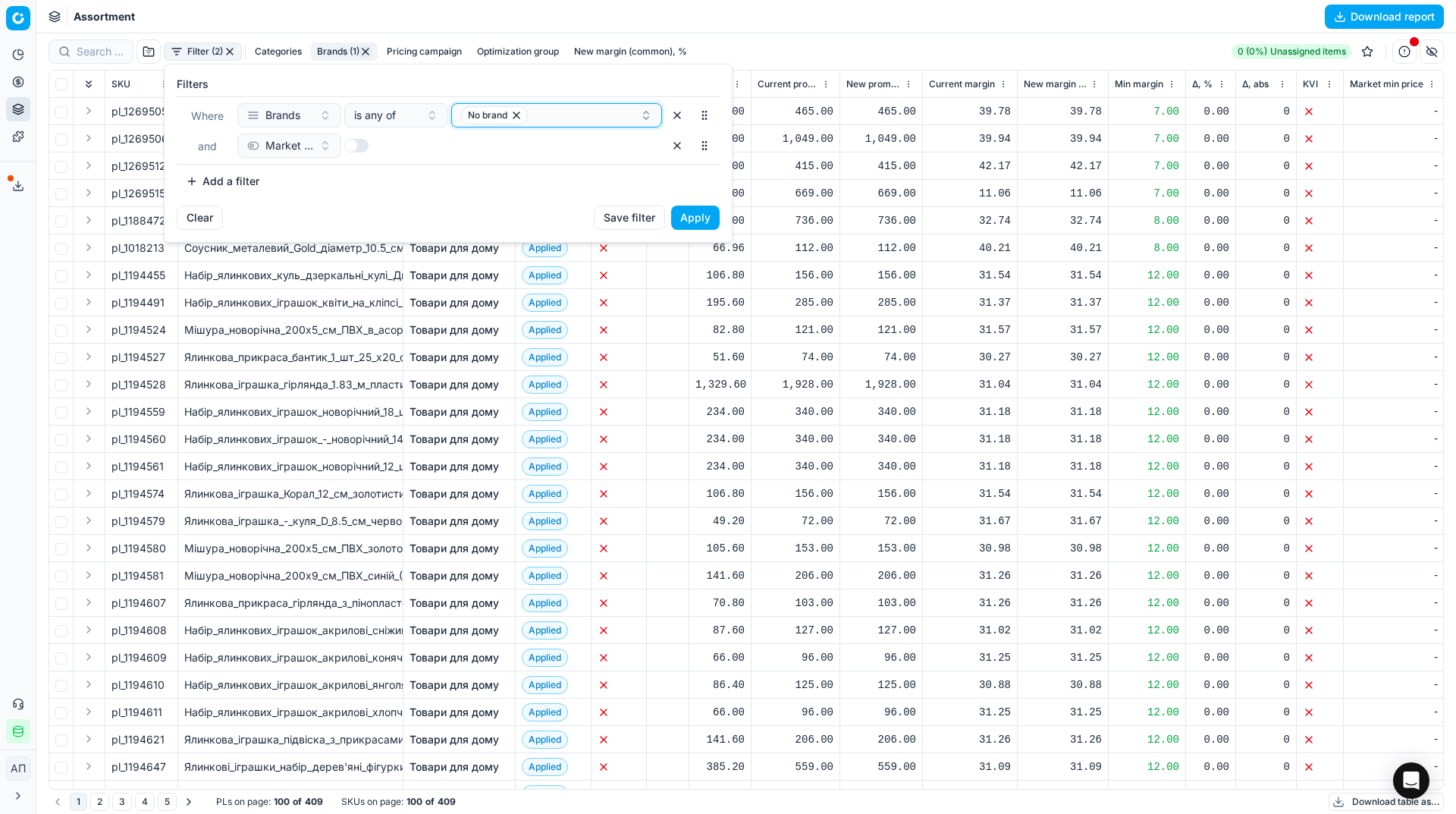
click at [567, 114] on div "No brand" at bounding box center [550, 116] width 179 height 18
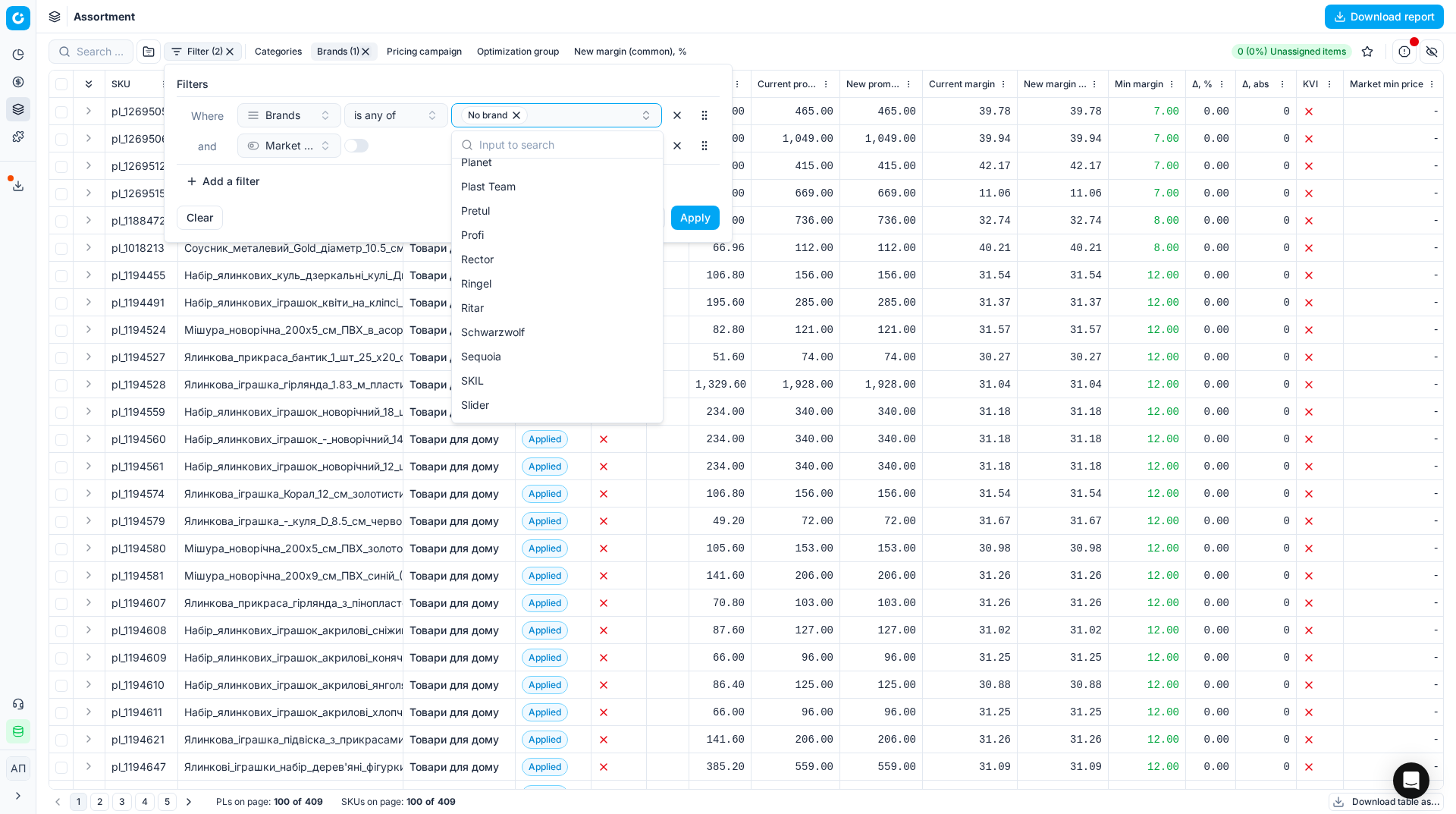
scroll to position [1566, 0]
click at [534, 283] on div "Ringel" at bounding box center [557, 282] width 205 height 24
click at [519, 113] on icon "button" at bounding box center [516, 115] width 6 height 6
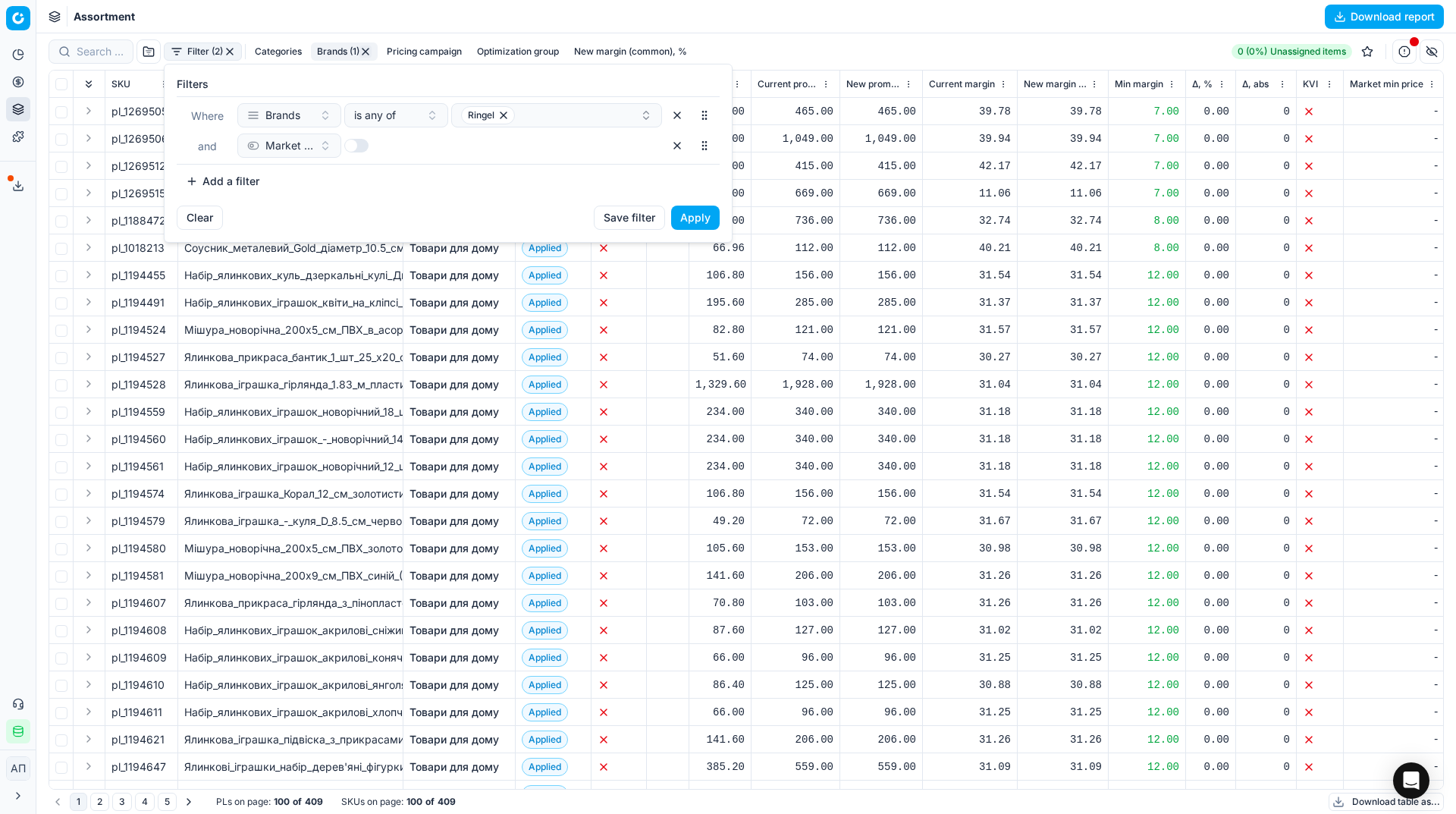
click at [691, 210] on button "Apply" at bounding box center [696, 217] width 48 height 24
